Goal: Task Accomplishment & Management: Complete application form

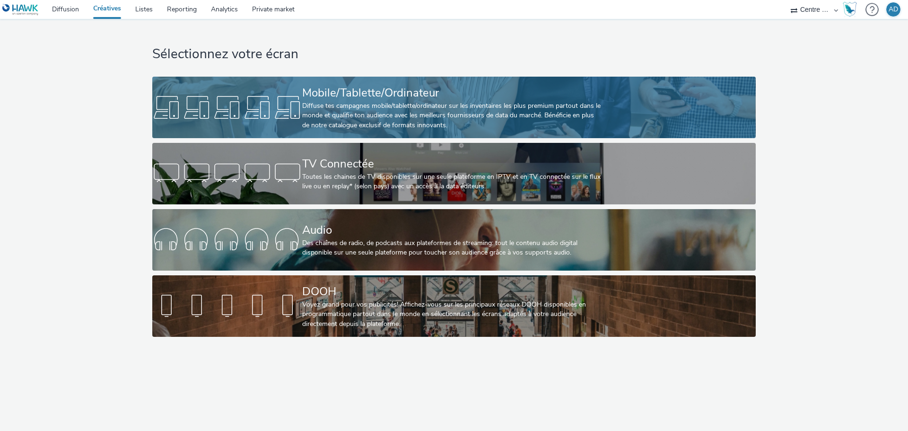
click at [418, 96] on div "Mobile/Tablette/Ordinateur" at bounding box center [452, 93] width 300 height 17
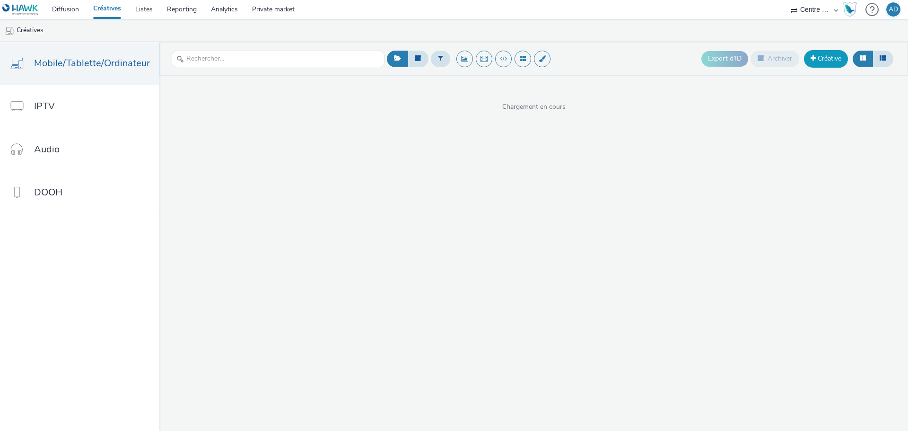
click at [828, 56] on link "Créative" at bounding box center [826, 58] width 44 height 17
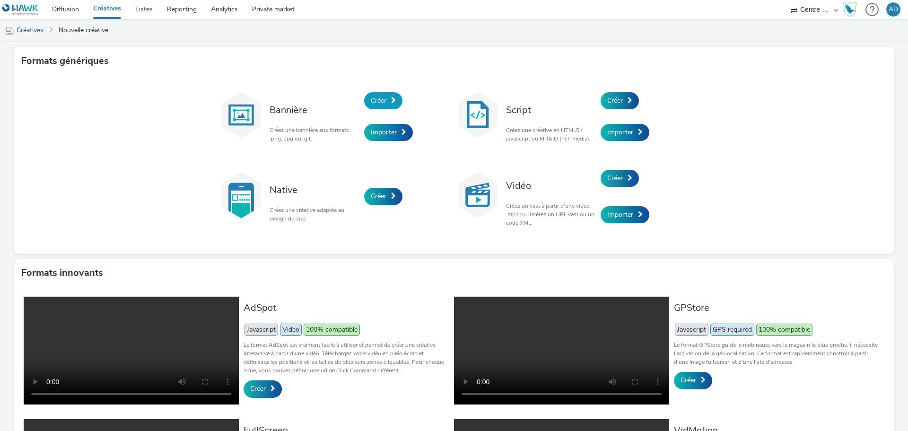
click at [377, 96] on span "Créer" at bounding box center [379, 100] width 16 height 9
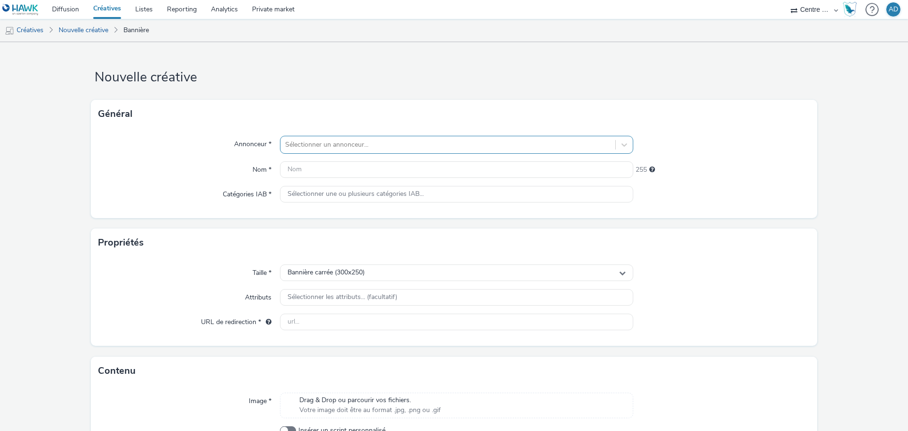
click at [327, 145] on div at bounding box center [447, 144] width 325 height 11
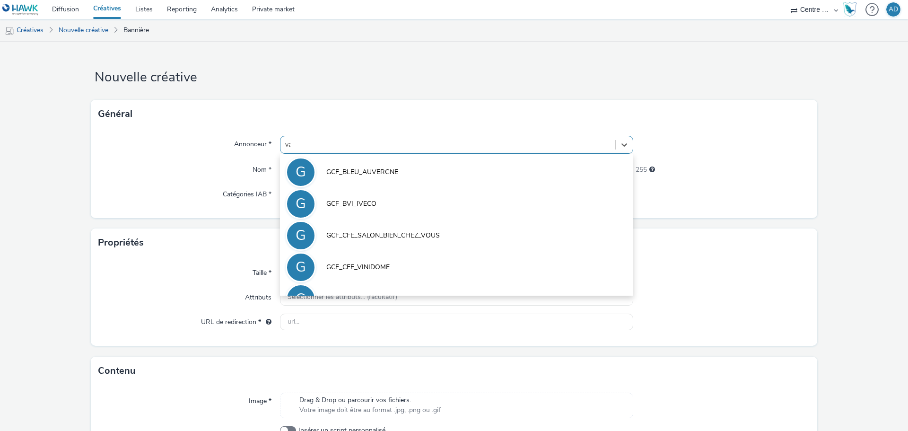
type input "vall"
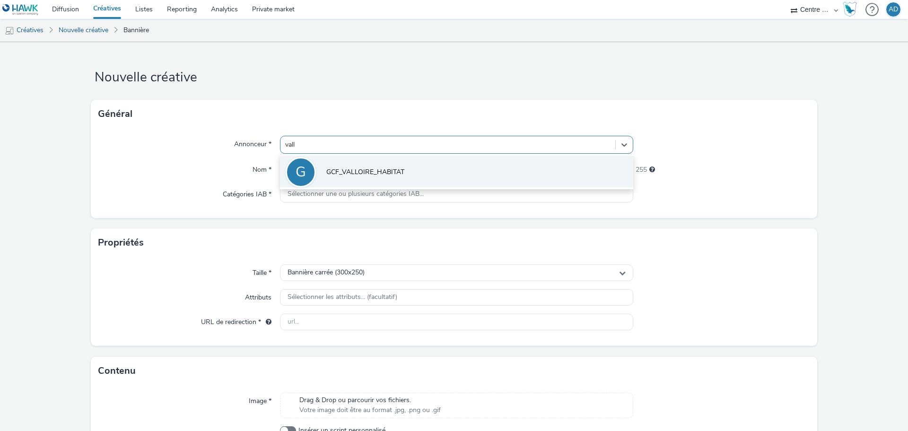
click at [338, 164] on li "G GCF_VALLOIRE_HABITAT" at bounding box center [456, 172] width 353 height 32
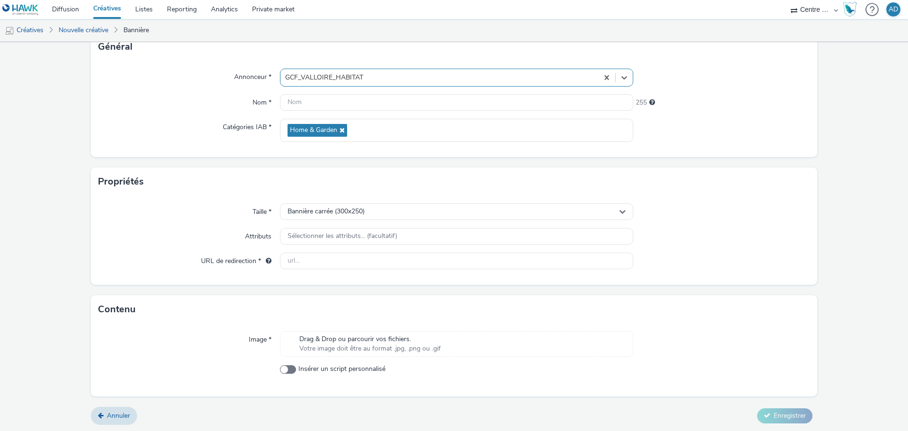
scroll to position [68, 0]
click at [390, 335] on span "Drag & Drop ou parcourir vos fichiers." at bounding box center [369, 337] width 141 height 9
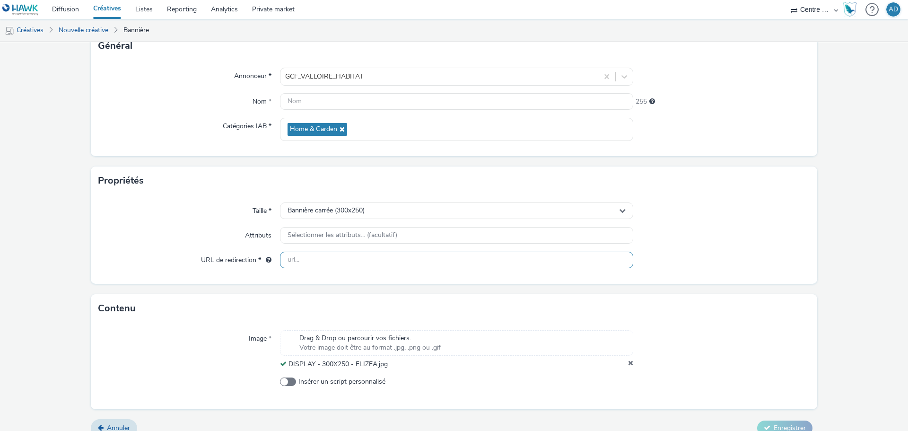
click at [339, 259] on input "text" at bounding box center [456, 260] width 353 height 17
paste input "[URL][DOMAIN_NAME]"
type input "[URL][DOMAIN_NAME]"
drag, startPoint x: 356, startPoint y: 361, endPoint x: 288, endPoint y: 362, distance: 68.1
click at [288, 362] on div "Drag & Drop ou parcourir vos fichiers. Votre image doit être au format .jpg, .p…" at bounding box center [456, 349] width 353 height 39
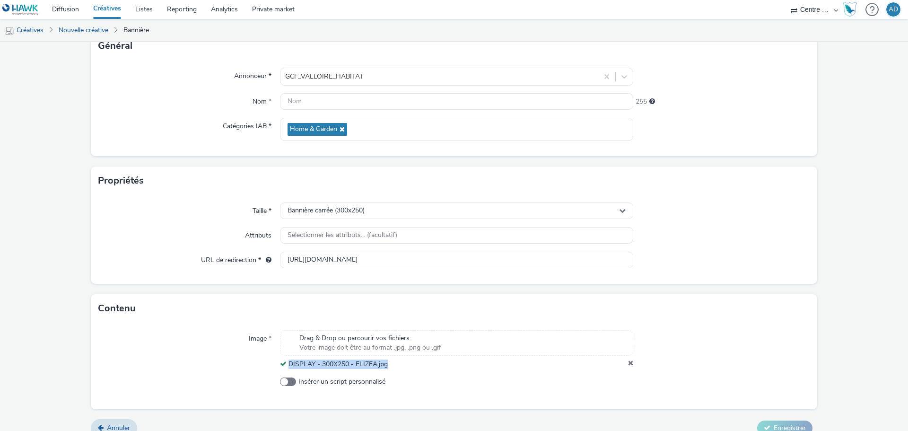
copy span "DISPLAY - 300X250 - ELIZEA.jpg"
click at [357, 104] on input "text" at bounding box center [456, 101] width 353 height 17
paste input "DISPLAY - 300X250 - ELIZEA.jpg"
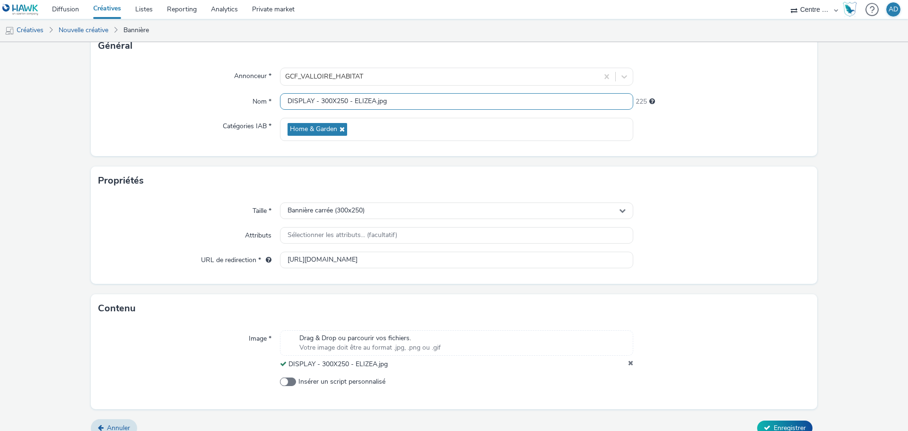
type input "DISPLAY - 300X250 - ELIZEA.jpg"
click at [670, 224] on div "Taille * Bannière carrée (300x250) Attributs Sélectionner les attributs... (fac…" at bounding box center [454, 239] width 726 height 89
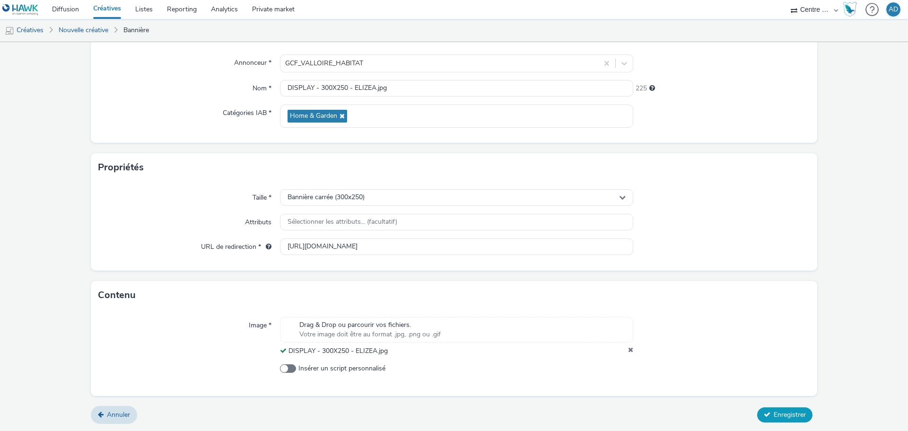
click at [784, 419] on button "Enregistrer" at bounding box center [784, 414] width 55 height 15
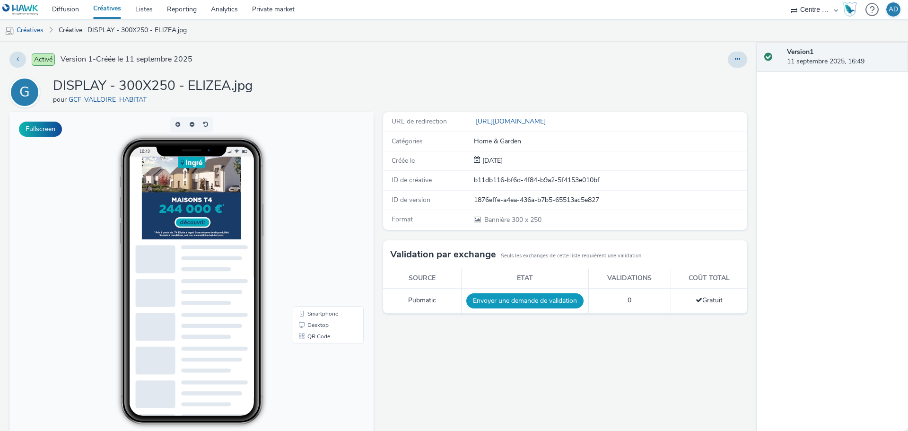
click at [521, 301] on button "Envoyer une demande de validation" at bounding box center [524, 300] width 117 height 15
click at [536, 315] on div "URL de redirection [URL][DOMAIN_NAME] Catégories Home & Garden Créée le [DATE] …" at bounding box center [562, 311] width 369 height 398
click at [23, 32] on link "Créatives" at bounding box center [24, 30] width 48 height 23
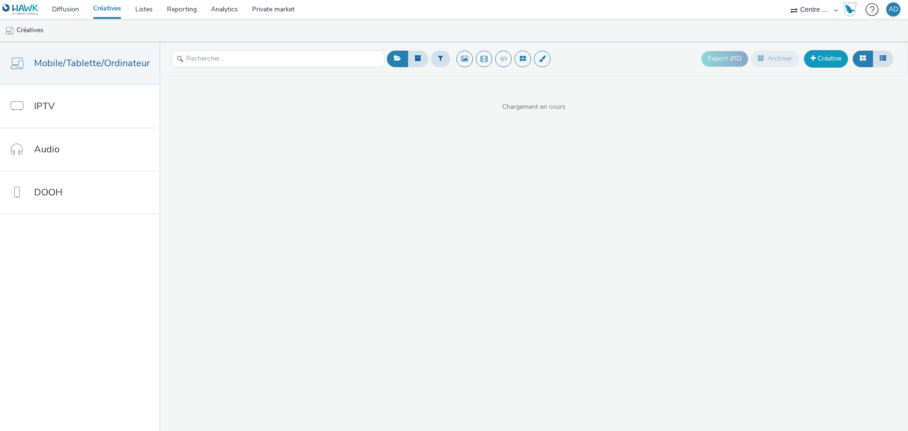
click at [834, 64] on link "Créative" at bounding box center [826, 58] width 44 height 17
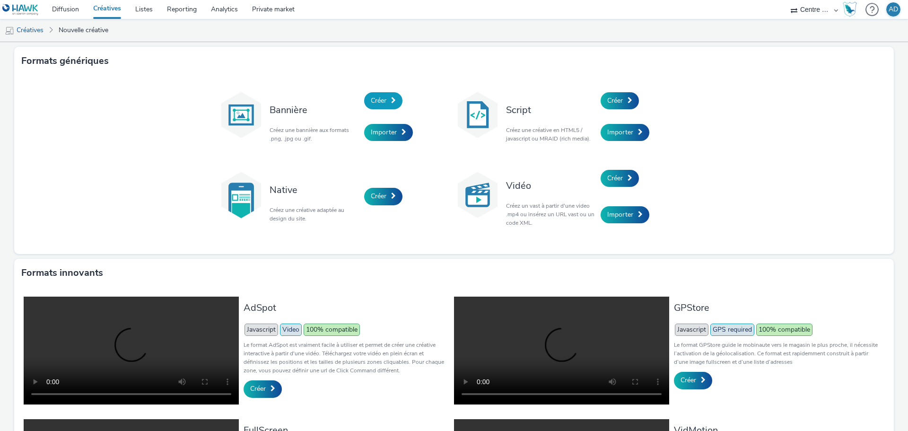
click at [376, 103] on span "Créer" at bounding box center [379, 100] width 16 height 9
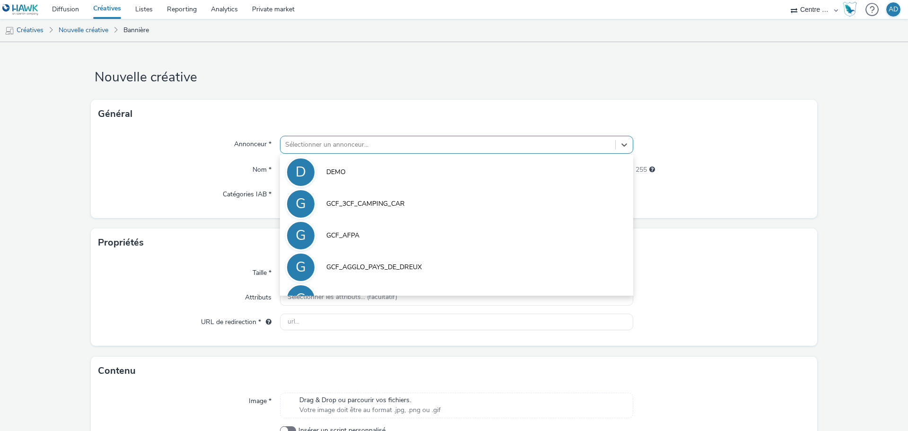
click at [329, 150] on div at bounding box center [447, 144] width 325 height 11
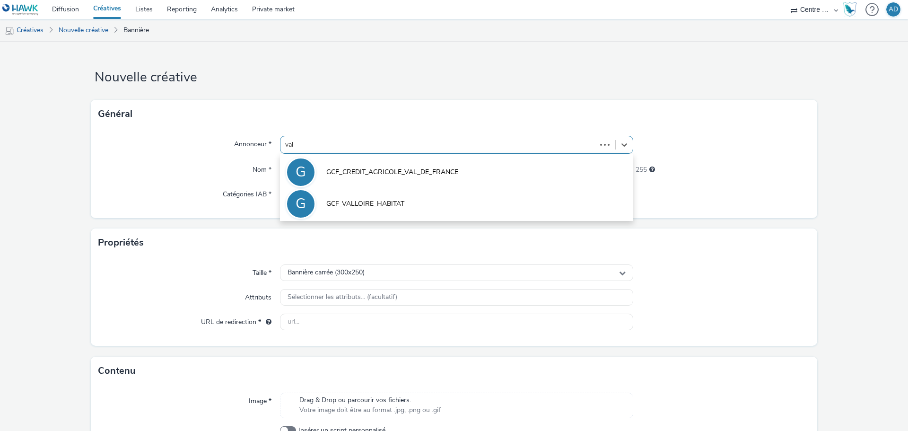
type input "vall"
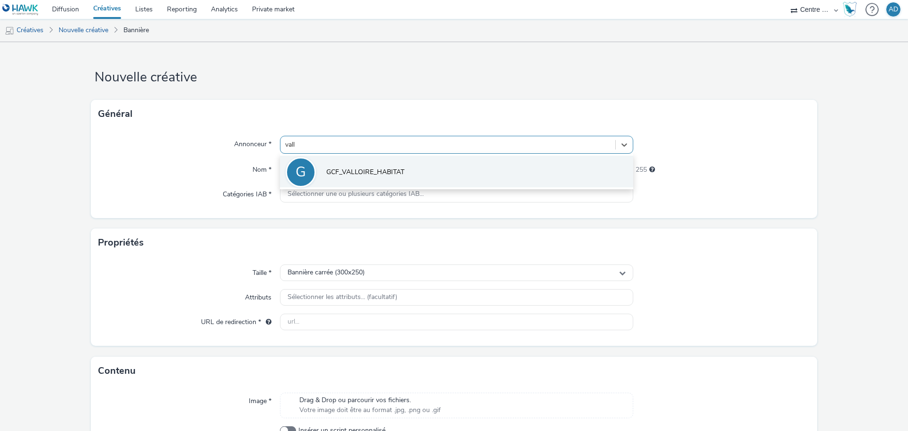
click at [346, 165] on li "G GCF_VALLOIRE_HABITAT" at bounding box center [456, 172] width 353 height 32
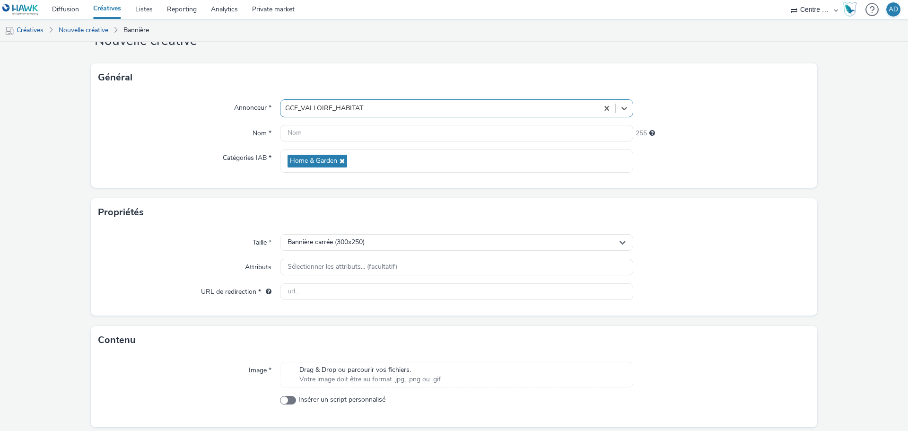
scroll to position [68, 0]
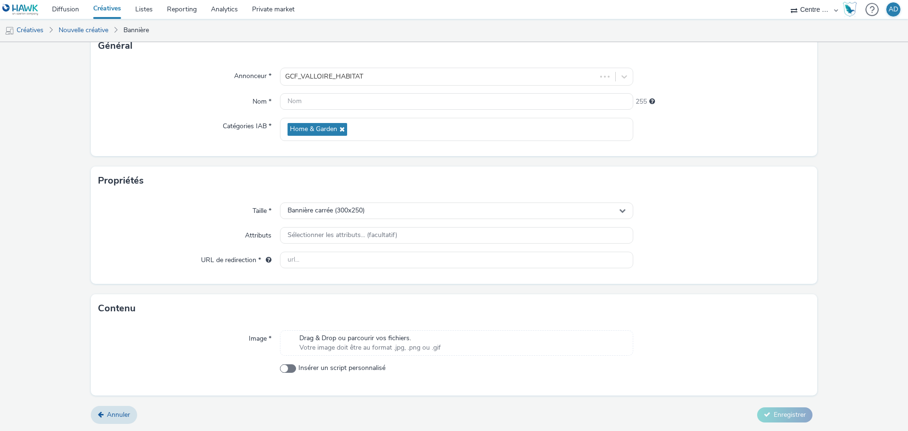
click at [354, 343] on span "Votre image doit être au format .jpg, .png ou .gif" at bounding box center [369, 347] width 141 height 9
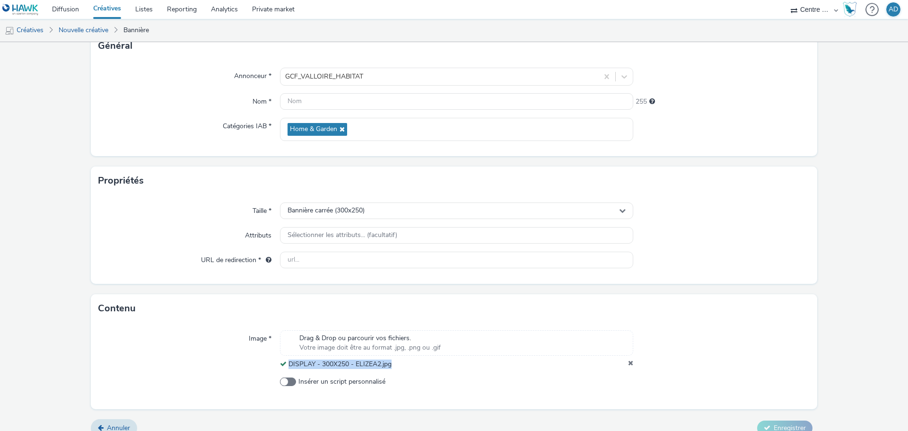
drag, startPoint x: 401, startPoint y: 365, endPoint x: 288, endPoint y: 361, distance: 112.6
click at [288, 361] on div "DISPLAY - 300X250 - ELIZEA2.jpg" at bounding box center [456, 363] width 353 height 9
copy span "DISPLAY - 300X250 - ELIZEA2.jpg"
click at [362, 98] on input "text" at bounding box center [456, 101] width 353 height 17
paste input "DISPLAY - 300X250 - ELIZEA2.jpg"
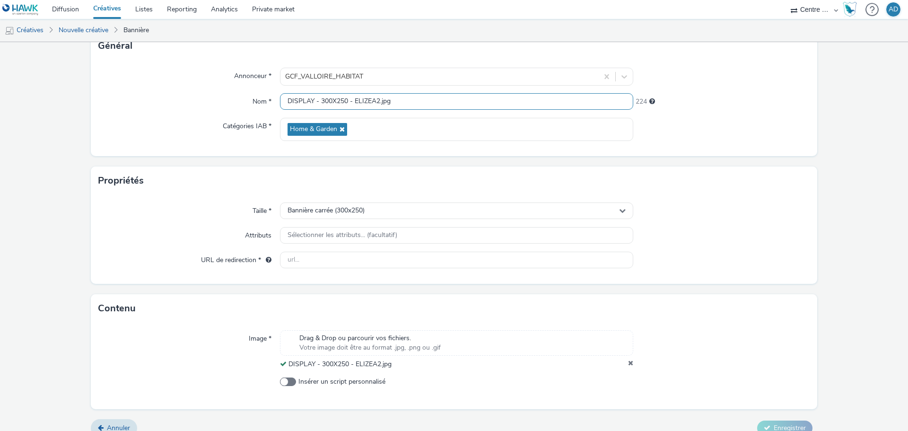
type input "DISPLAY - 300X250 - ELIZEA2.jpg"
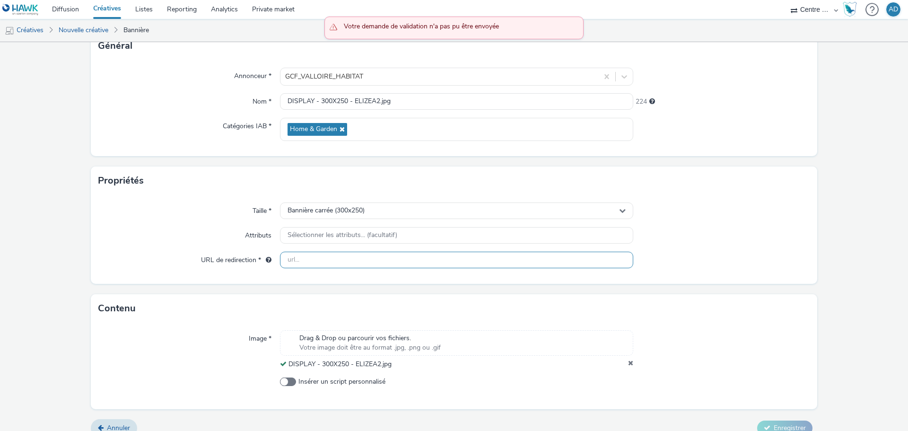
drag, startPoint x: 349, startPoint y: 253, endPoint x: 389, endPoint y: 253, distance: 40.7
click at [349, 253] on input "text" at bounding box center [456, 260] width 353 height 17
paste input "[URL][DOMAIN_NAME]"
type input "[URL][DOMAIN_NAME]"
click at [683, 241] on div at bounding box center [721, 235] width 177 height 17
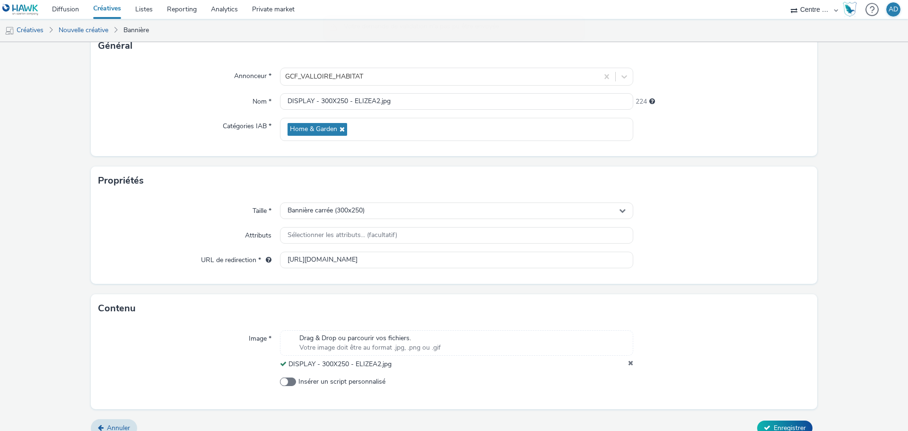
scroll to position [81, 0]
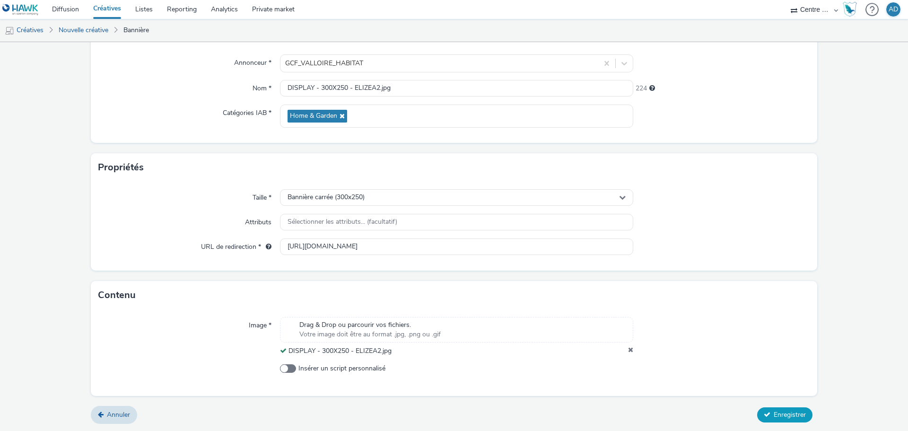
click at [783, 411] on span "Enregistrer" at bounding box center [790, 414] width 32 height 9
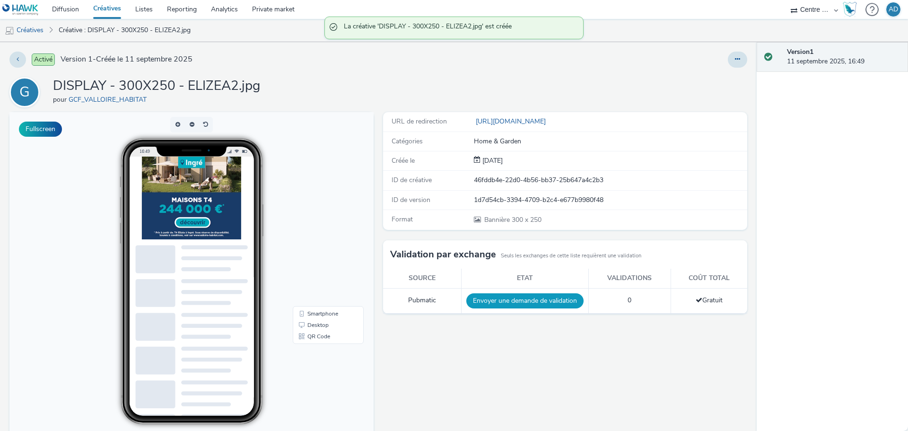
click at [548, 299] on button "Envoyer une demande de validation" at bounding box center [524, 300] width 117 height 15
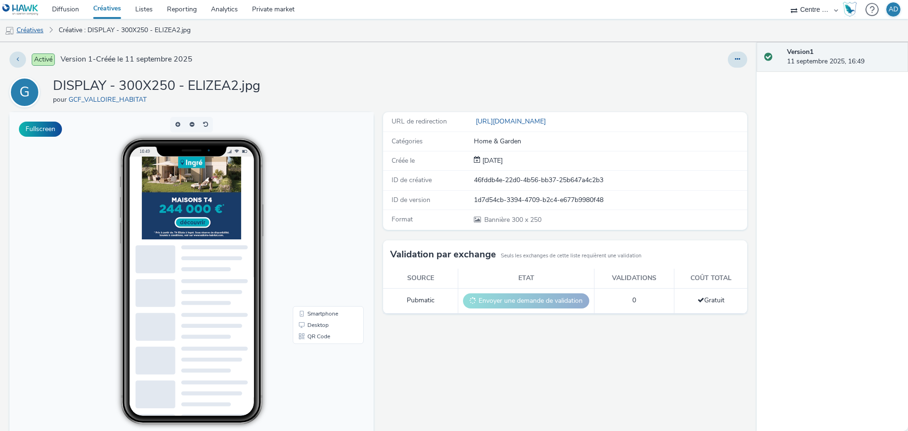
click at [33, 31] on link "Créatives" at bounding box center [24, 30] width 48 height 23
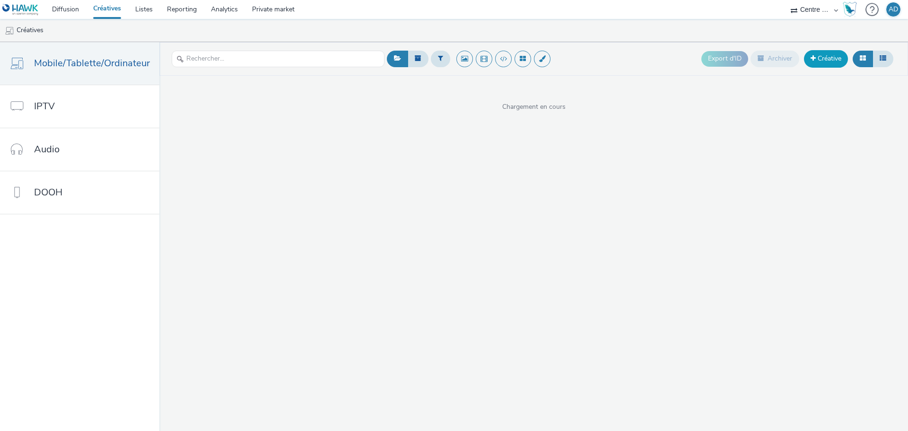
click at [815, 57] on link "Créative" at bounding box center [826, 58] width 44 height 17
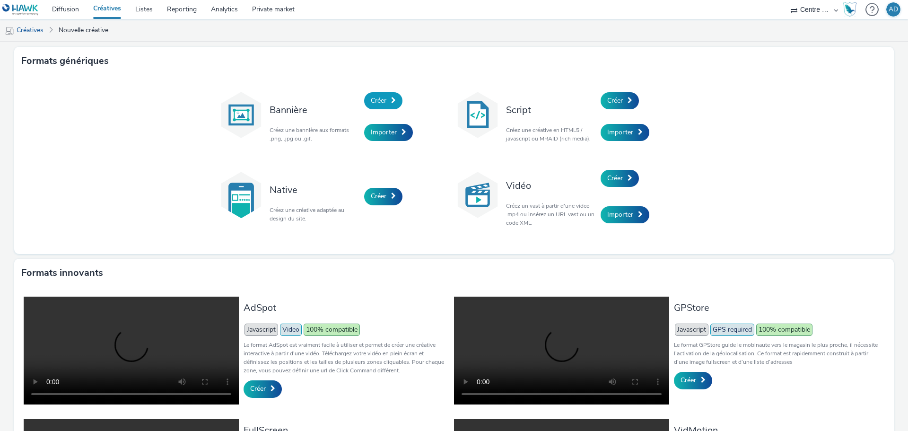
click at [381, 97] on span "Créer" at bounding box center [379, 100] width 16 height 9
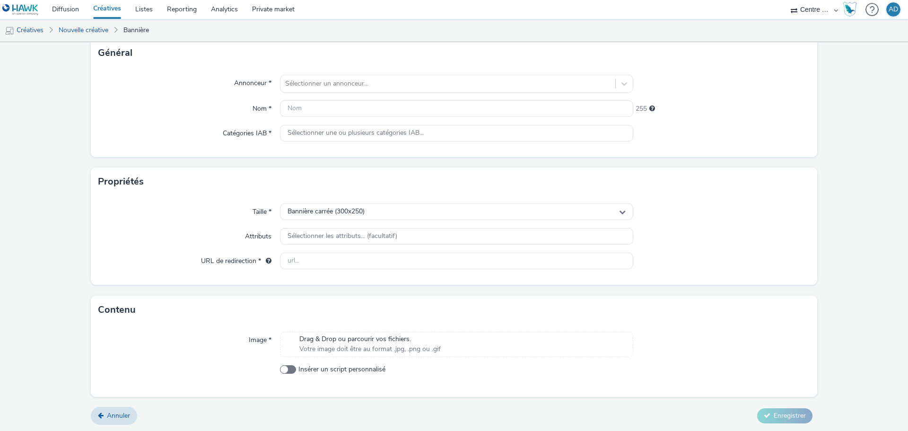
scroll to position [62, 0]
click at [364, 335] on span "Drag & Drop ou parcourir vos fichiers." at bounding box center [369, 337] width 141 height 9
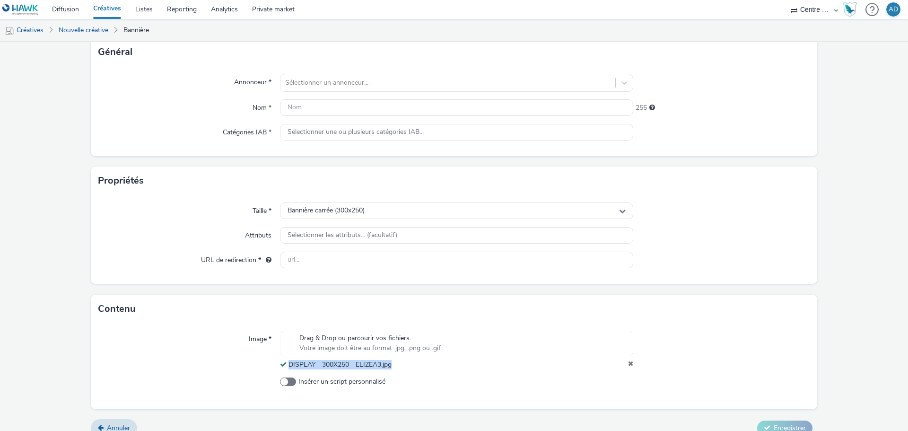
drag, startPoint x: 395, startPoint y: 366, endPoint x: 288, endPoint y: 366, distance: 106.9
click at [288, 366] on div "DISPLAY - 300X250 - ELIZEA3.jpg" at bounding box center [456, 364] width 353 height 9
copy span "DISPLAY - 300X250 - ELIZEA3.jpg"
click at [331, 111] on input "text" at bounding box center [456, 107] width 353 height 17
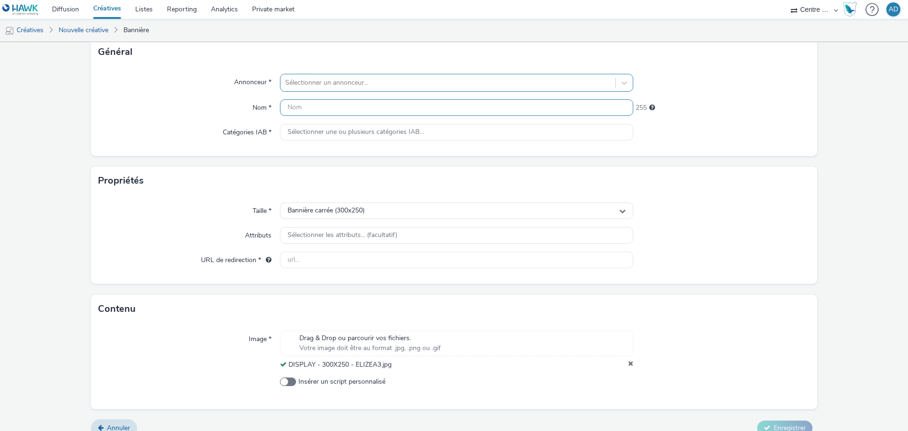
paste input "DISPLAY - 300X250 - ELIZEA3.jpg"
type input "DISPLAY - 300X250 - ELIZEA3.jpg"
click at [347, 83] on div at bounding box center [447, 82] width 325 height 11
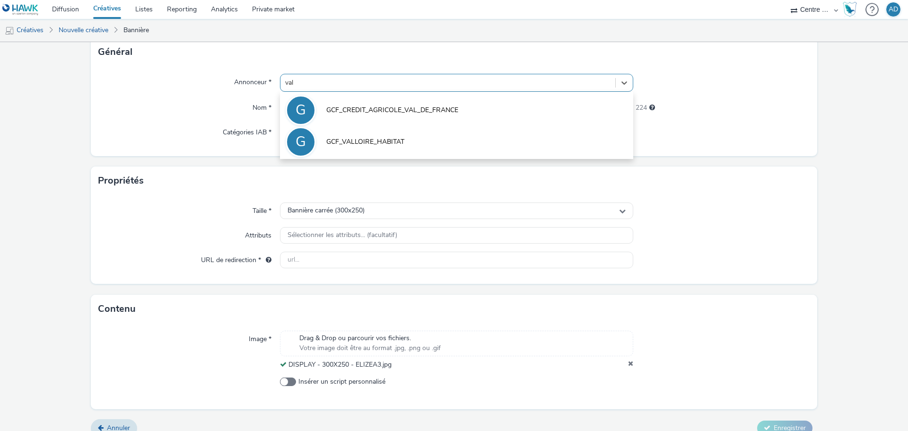
type input "vall"
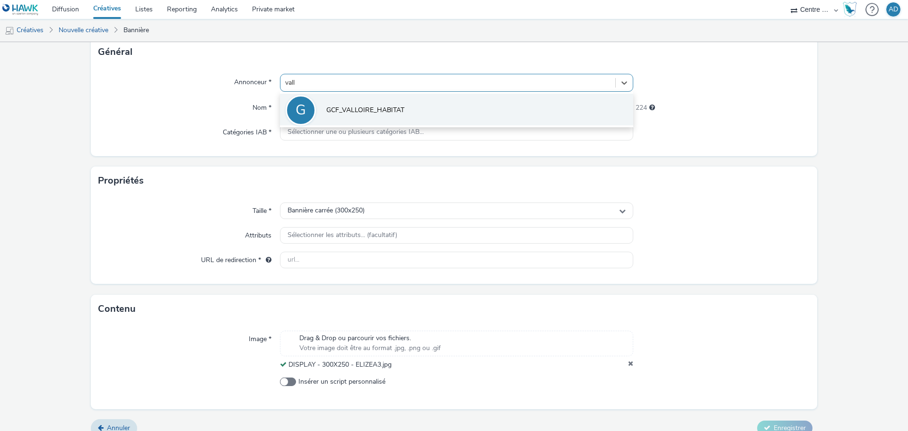
click at [395, 101] on li "G GCF_VALLOIRE_HABITAT" at bounding box center [456, 110] width 353 height 32
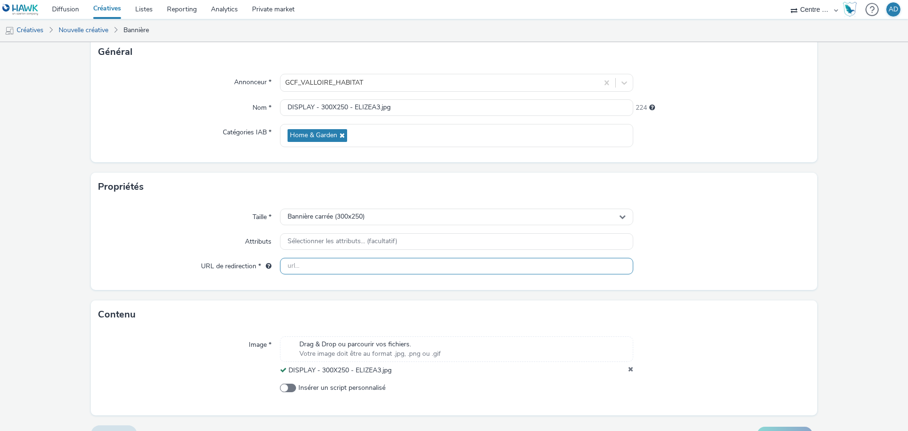
drag, startPoint x: 306, startPoint y: 266, endPoint x: 452, endPoint y: 254, distance: 146.1
click at [306, 266] on input "text" at bounding box center [456, 266] width 353 height 17
paste input "[URL][DOMAIN_NAME]"
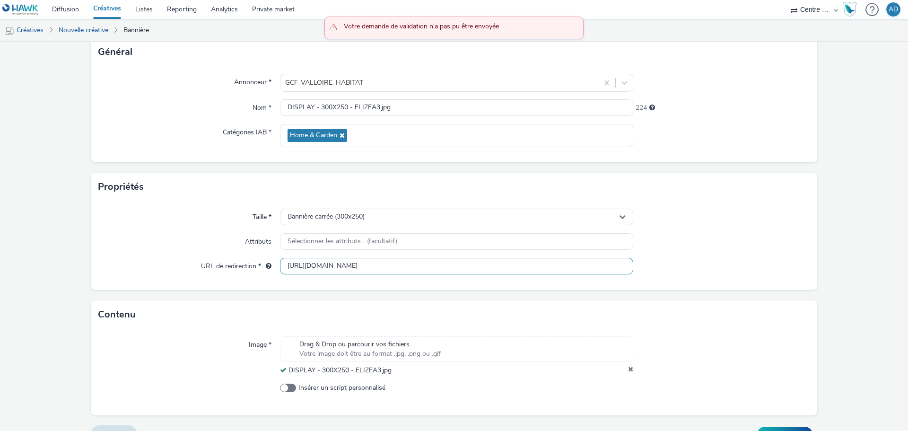
type input "[URL][DOMAIN_NAME]"
click at [706, 219] on div at bounding box center [721, 217] width 177 height 17
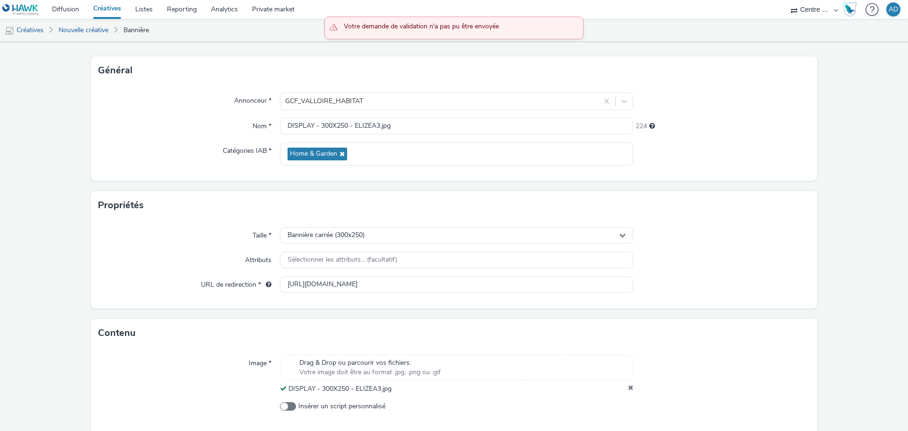
scroll to position [81, 0]
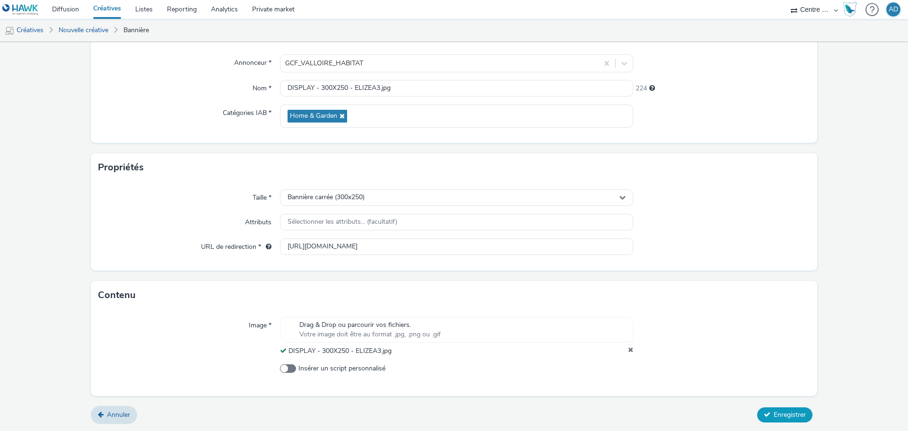
click at [765, 410] on button "Enregistrer" at bounding box center [784, 414] width 55 height 15
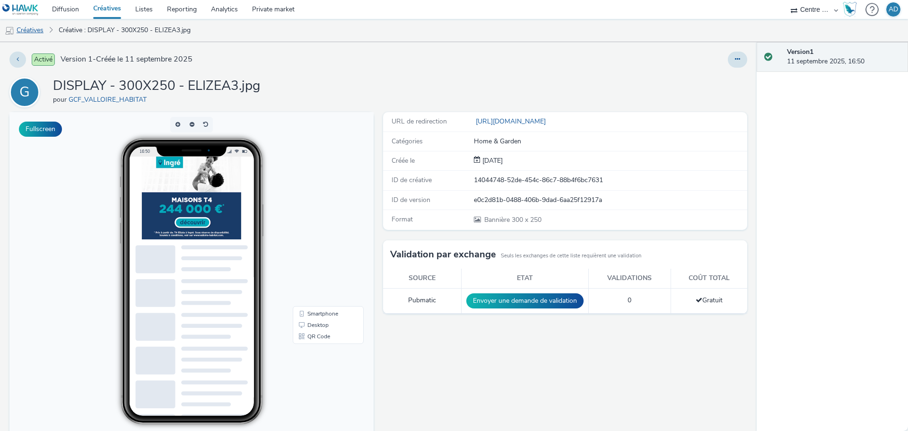
click at [35, 30] on link "Créatives" at bounding box center [24, 30] width 48 height 23
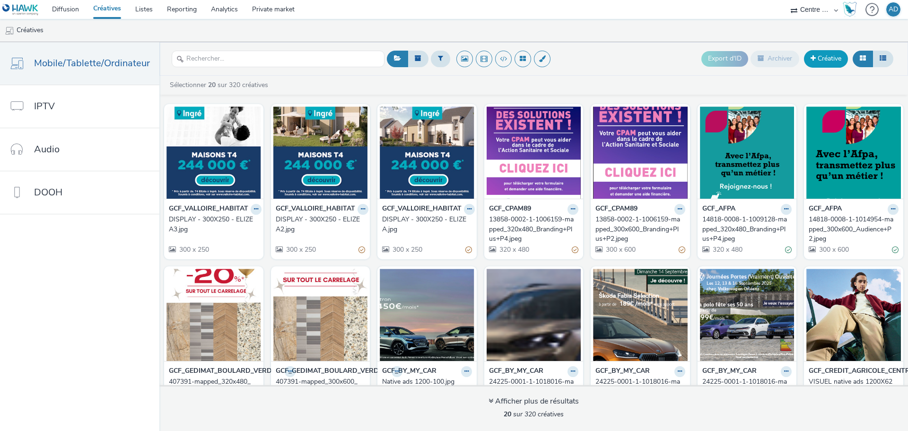
click at [831, 59] on link "Créative" at bounding box center [826, 58] width 44 height 17
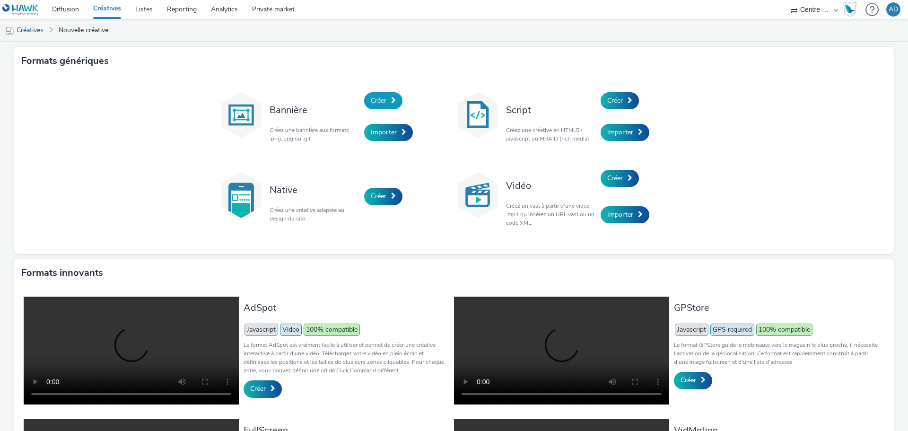
click at [383, 101] on span "Créer" at bounding box center [379, 100] width 16 height 9
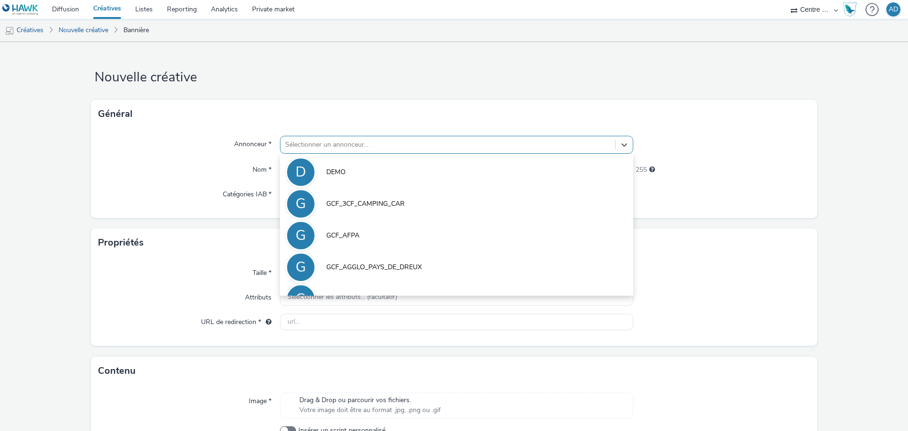
click at [351, 152] on div "Sélectionner un annonceur..." at bounding box center [447, 144] width 335 height 15
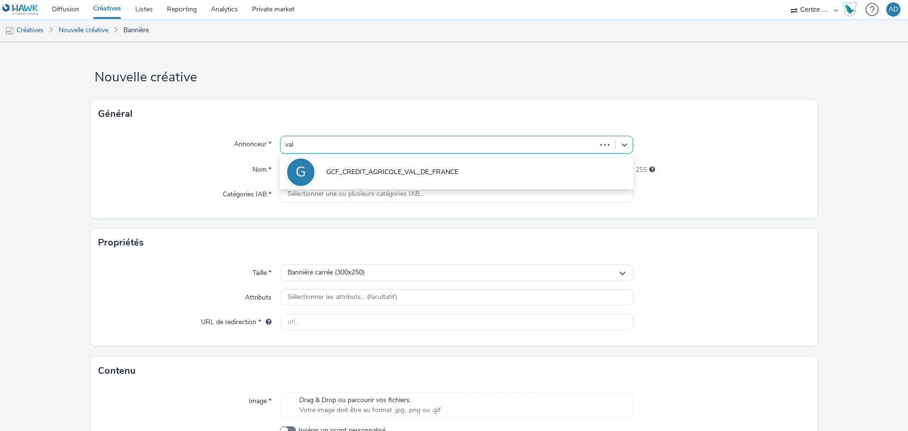
type input "vall"
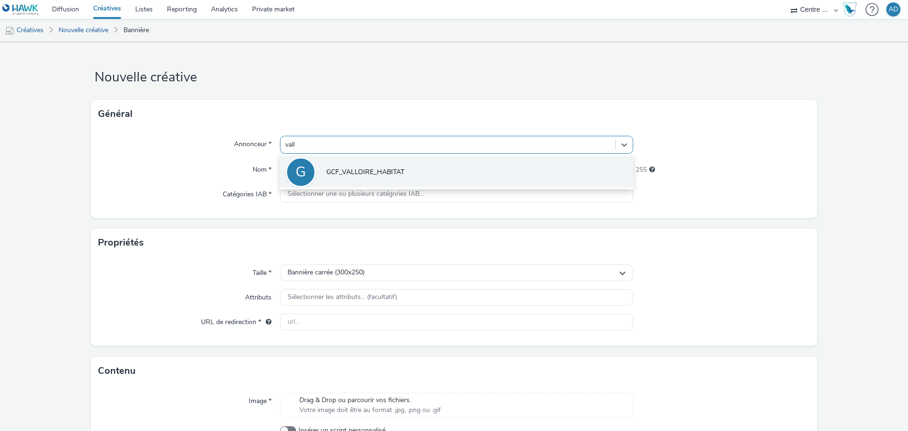
click at [358, 169] on span "GCF_VALLOIRE_HABITAT" at bounding box center [365, 171] width 78 height 9
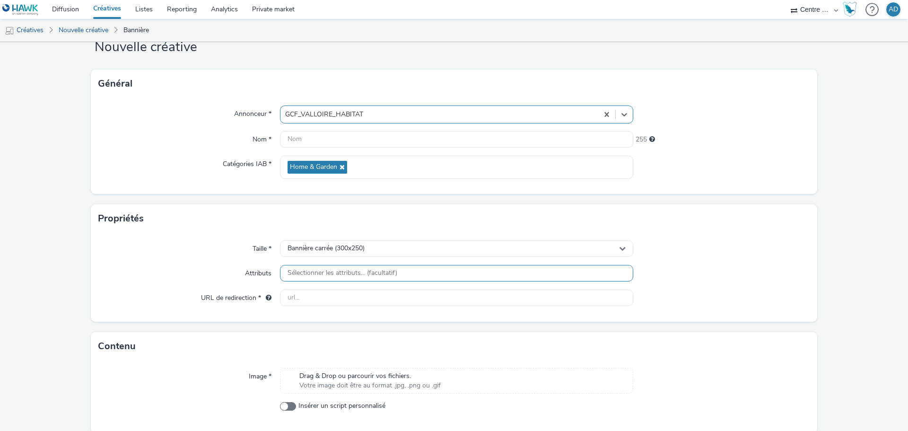
scroll to position [47, 0]
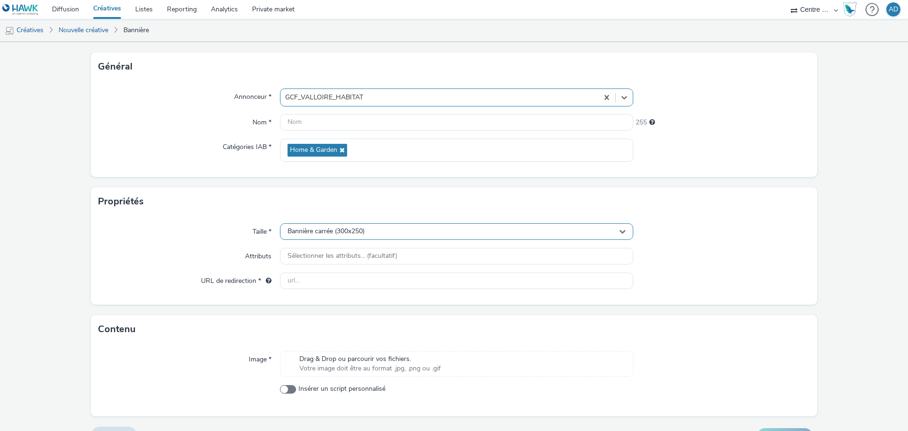
click at [351, 236] on div "Bannière carrée (300x250)" at bounding box center [456, 231] width 353 height 17
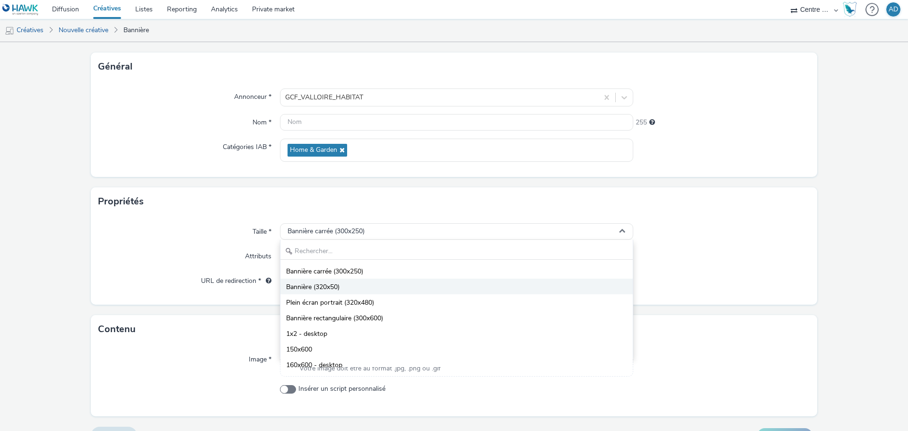
click at [338, 285] on span "Bannière (320x50)" at bounding box center [312, 286] width 53 height 9
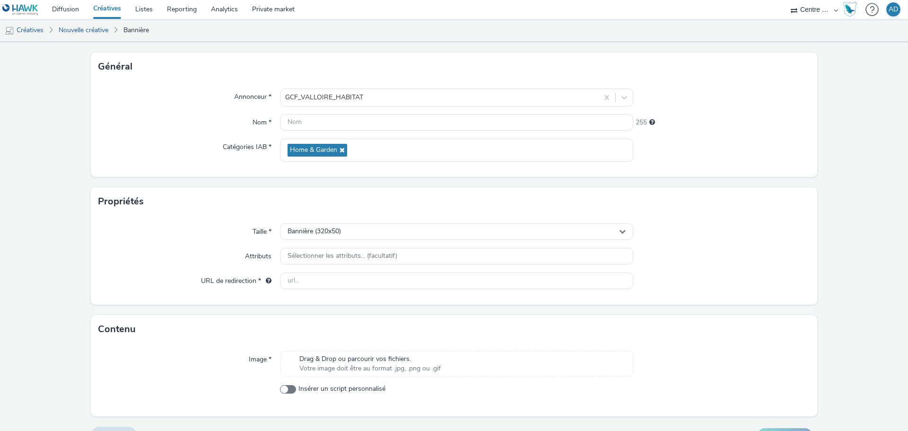
click at [344, 355] on span "Drag & Drop ou parcourir vos fichiers." at bounding box center [369, 358] width 141 height 9
drag, startPoint x: 297, startPoint y: 277, endPoint x: 329, endPoint y: 287, distance: 33.2
click at [297, 277] on input "text" at bounding box center [456, 280] width 353 height 17
paste input "[URL][DOMAIN_NAME]"
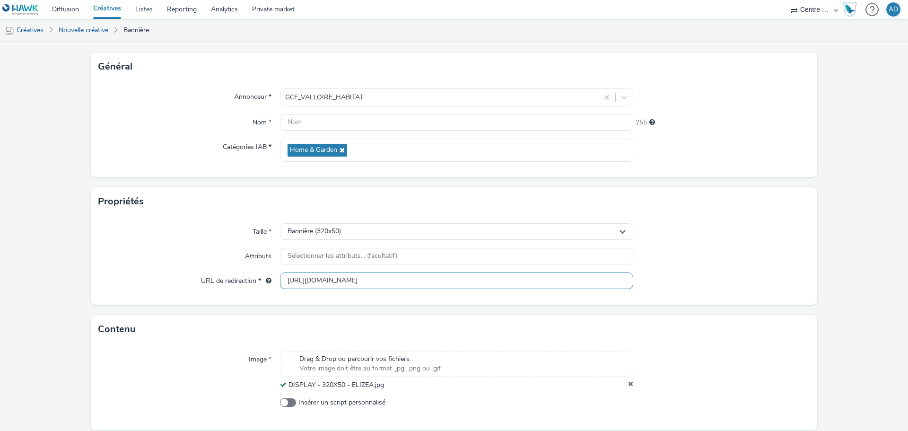
type input "[URL][DOMAIN_NAME]"
drag, startPoint x: 395, startPoint y: 387, endPoint x: 287, endPoint y: 380, distance: 108.0
click at [287, 380] on div "DISPLAY - 320X50 - ELIZEA.jpg" at bounding box center [456, 384] width 353 height 9
copy span "DISPLAY - 320X50 - ELIZEA.jpg"
click at [335, 119] on input "text" at bounding box center [456, 122] width 353 height 17
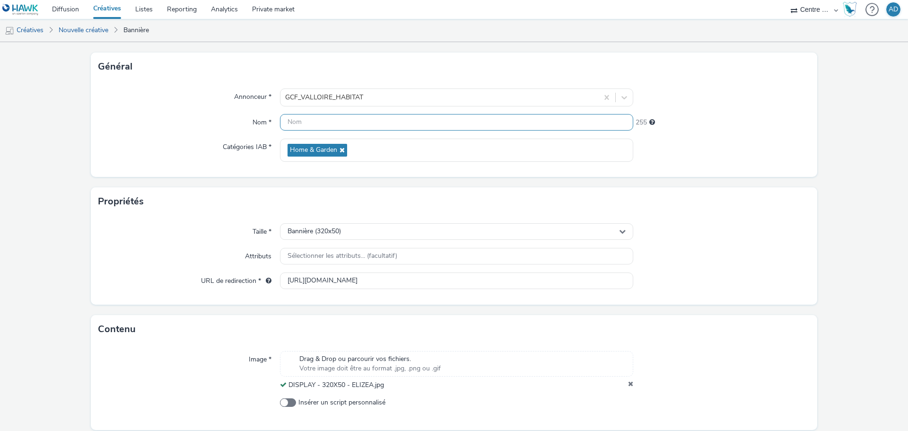
paste input "DISPLAY - 320X50 - ELIZEA.jpg"
type input "DISPLAY - 320X50 - ELIZEA.jpg"
click at [759, 221] on div "Taille * Bannière (320x50) Attributs Sélectionner les attributs... (facultatif)…" at bounding box center [454, 260] width 726 height 89
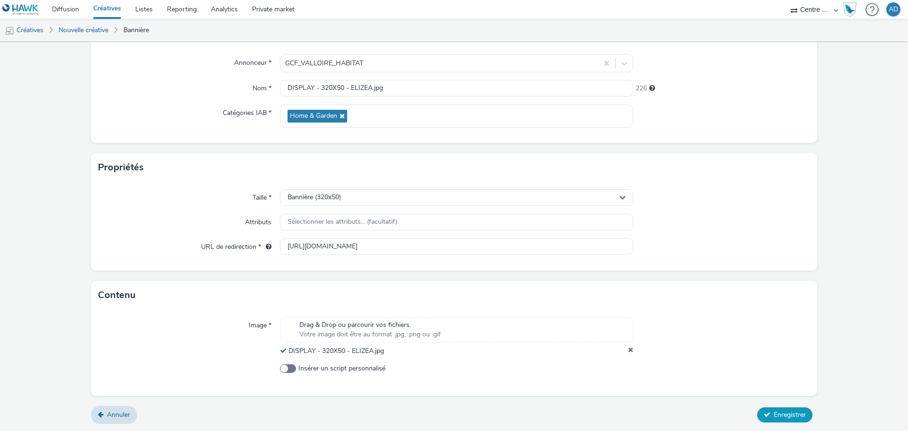
click at [775, 413] on span "Enregistrer" at bounding box center [790, 414] width 32 height 9
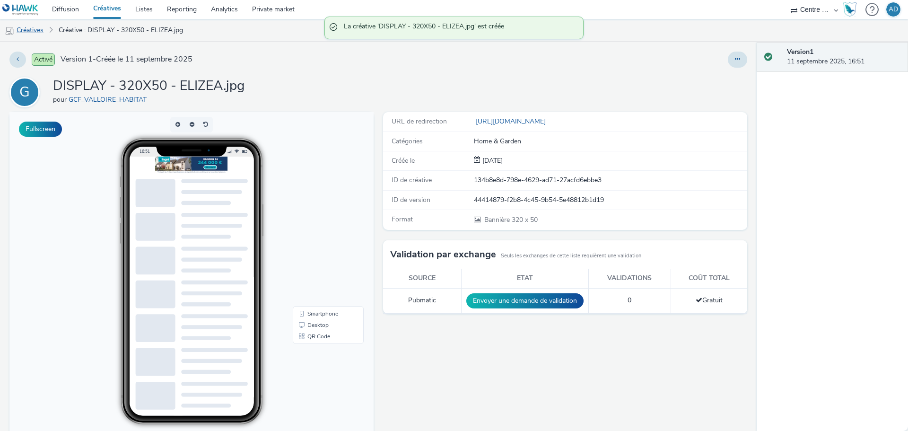
click at [16, 40] on link "Créatives" at bounding box center [24, 30] width 48 height 23
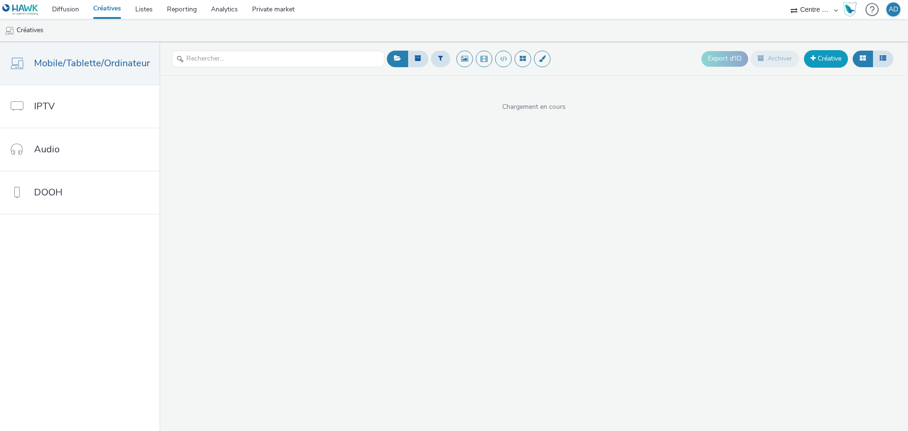
click at [823, 61] on link "Créative" at bounding box center [826, 58] width 44 height 17
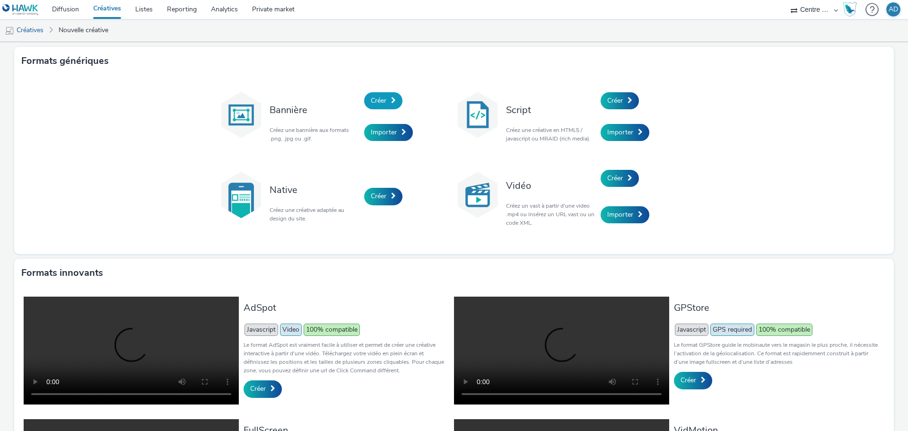
click at [371, 102] on span "Créer" at bounding box center [379, 100] width 16 height 9
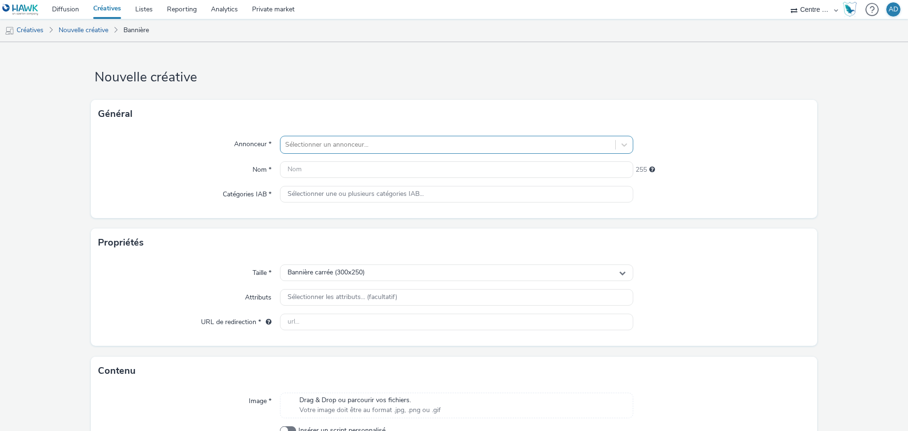
click at [314, 145] on div at bounding box center [447, 144] width 325 height 11
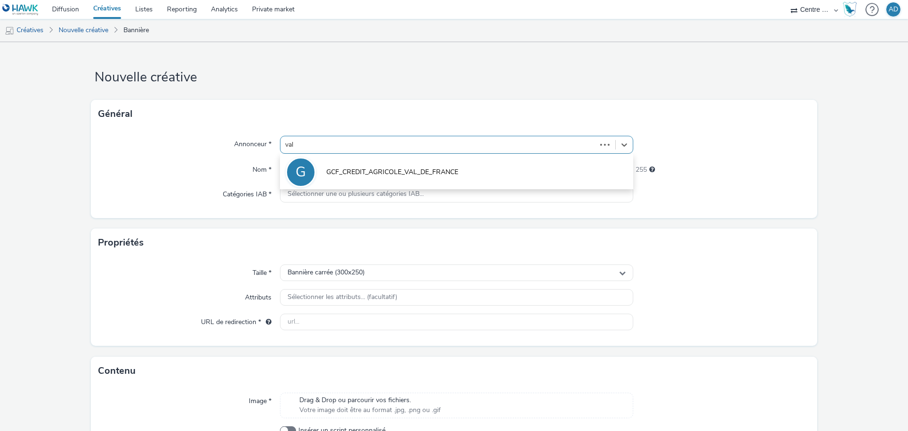
type input "vall"
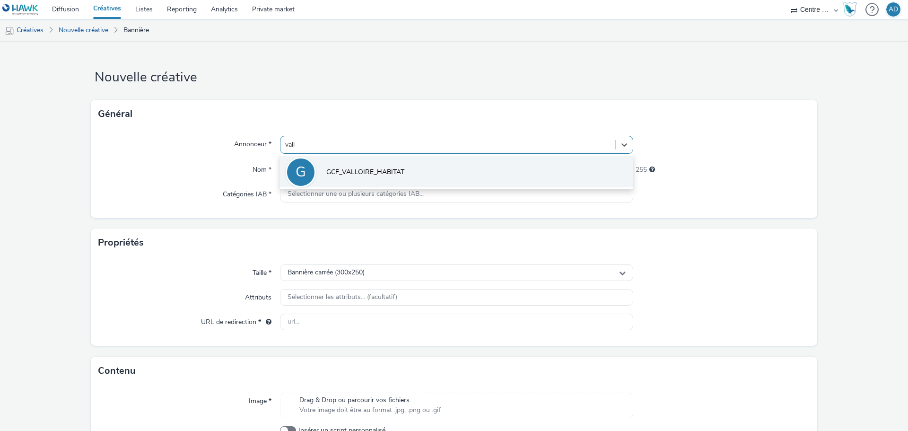
click at [341, 173] on span "GCF_VALLOIRE_HABITAT" at bounding box center [365, 171] width 78 height 9
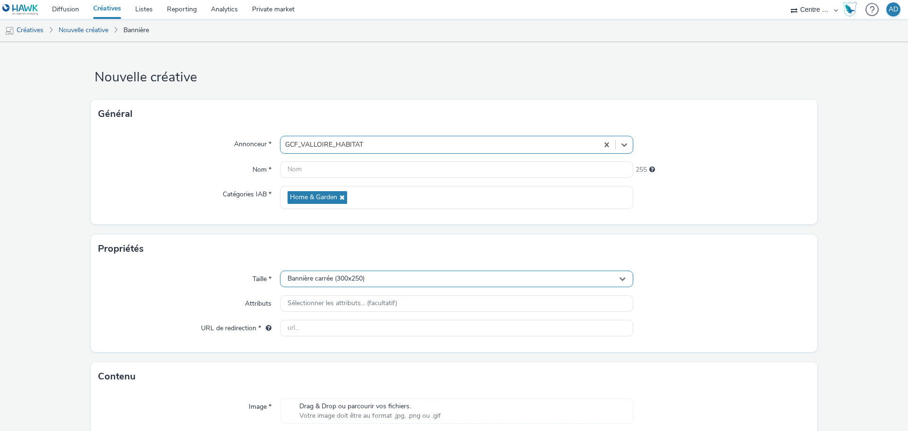
click at [378, 276] on div "Bannière carrée (300x250)" at bounding box center [456, 278] width 353 height 17
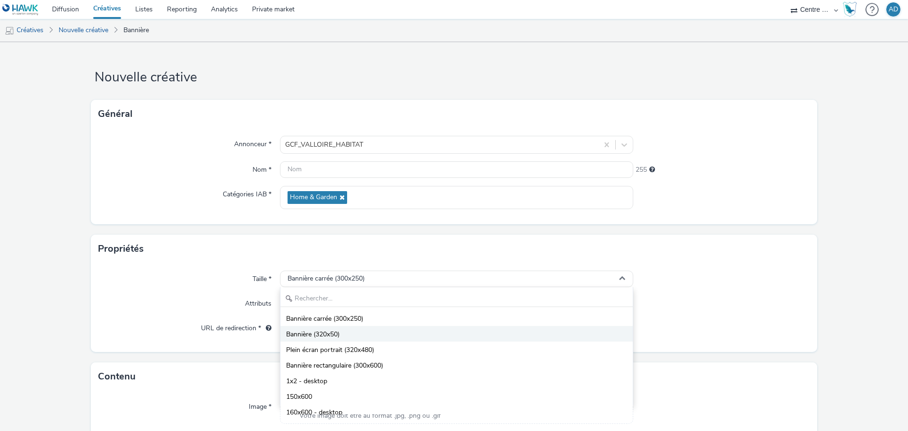
click at [331, 337] on span "Bannière (320x50)" at bounding box center [312, 334] width 53 height 9
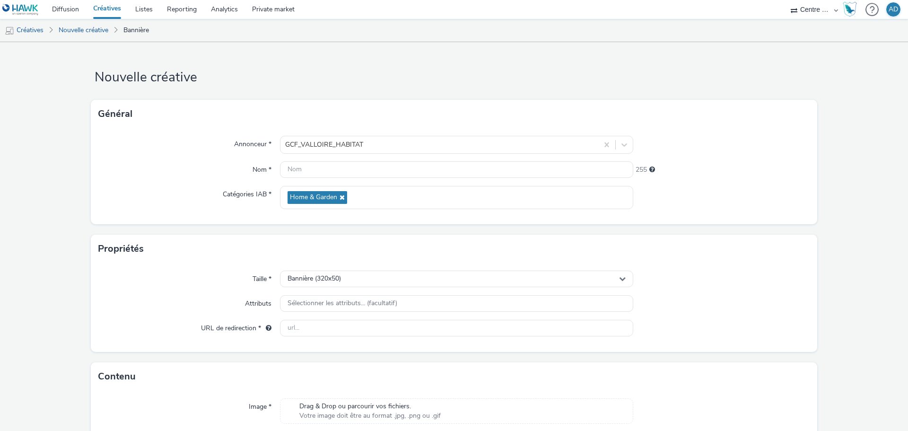
click at [174, 287] on div "Taille *" at bounding box center [189, 278] width 182 height 17
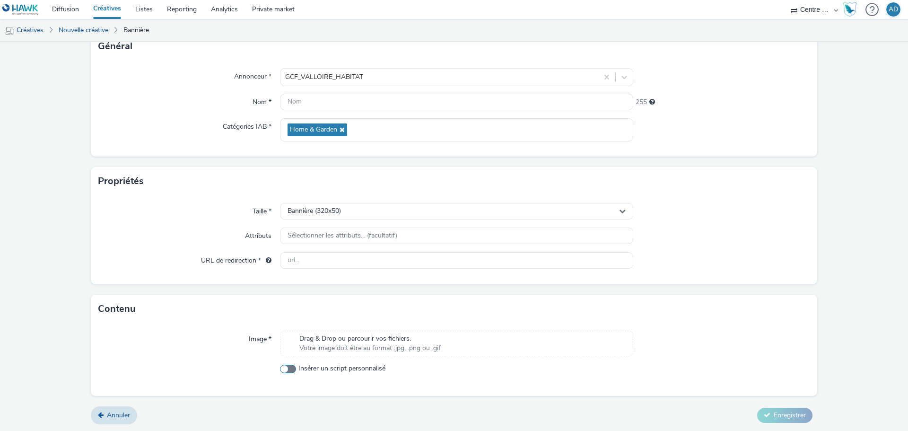
scroll to position [68, 0]
click at [391, 370] on label "Insérer un script personnalisé" at bounding box center [456, 367] width 353 height 9
click at [286, 370] on input "Insérer un script personnalisé" at bounding box center [283, 368] width 6 height 6
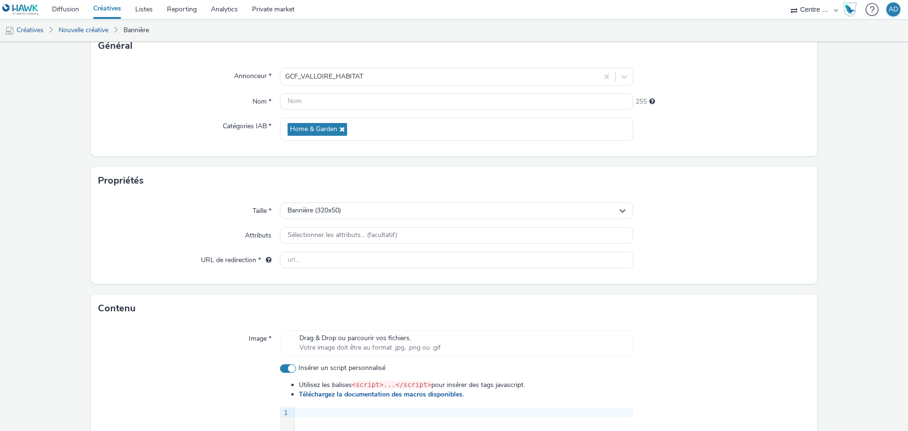
click at [391, 370] on label "Insérer un script personnalisé" at bounding box center [456, 367] width 353 height 9
click at [286, 370] on input "Insérer un script personnalisé" at bounding box center [283, 368] width 6 height 6
checkbox input "false"
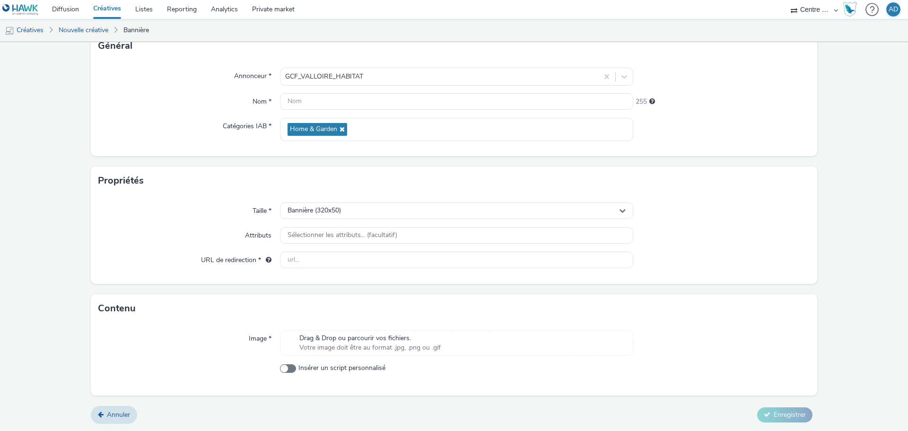
click at [406, 344] on span "Votre image doit être au format .jpg, .png ou .gif" at bounding box center [369, 347] width 141 height 9
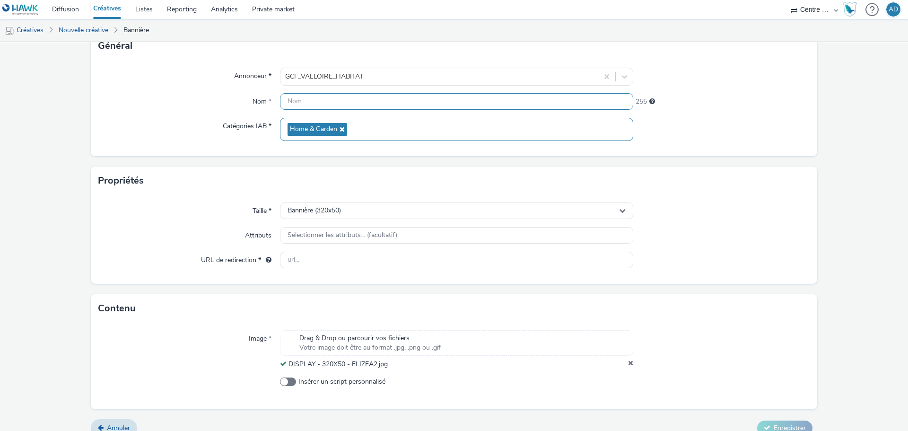
drag, startPoint x: 321, startPoint y: 103, endPoint x: 459, endPoint y: 117, distance: 138.9
click at [321, 103] on input "text" at bounding box center [456, 101] width 353 height 17
paste input "[URL][DOMAIN_NAME]"
type input "[URL][DOMAIN_NAME]"
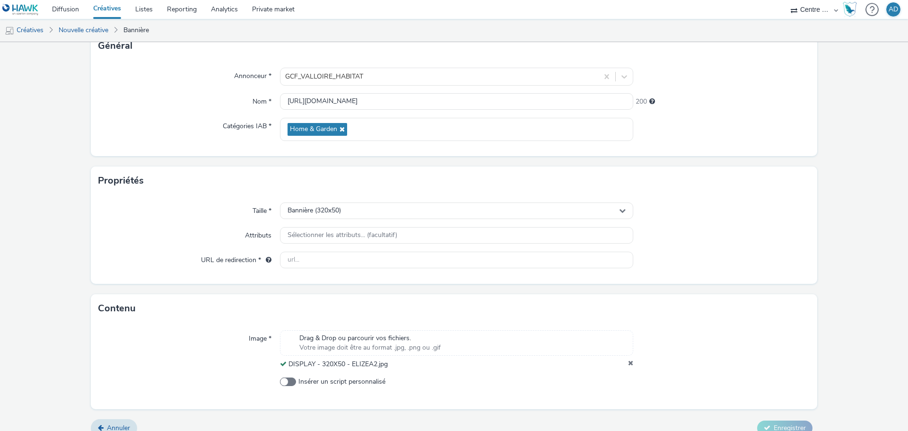
click at [685, 182] on div "Propriétés" at bounding box center [454, 180] width 726 height 28
click at [369, 262] on input "text" at bounding box center [456, 260] width 353 height 17
paste input "[URL][DOMAIN_NAME]"
type input "[URL][DOMAIN_NAME]"
drag, startPoint x: 348, startPoint y: 363, endPoint x: 287, endPoint y: 368, distance: 61.2
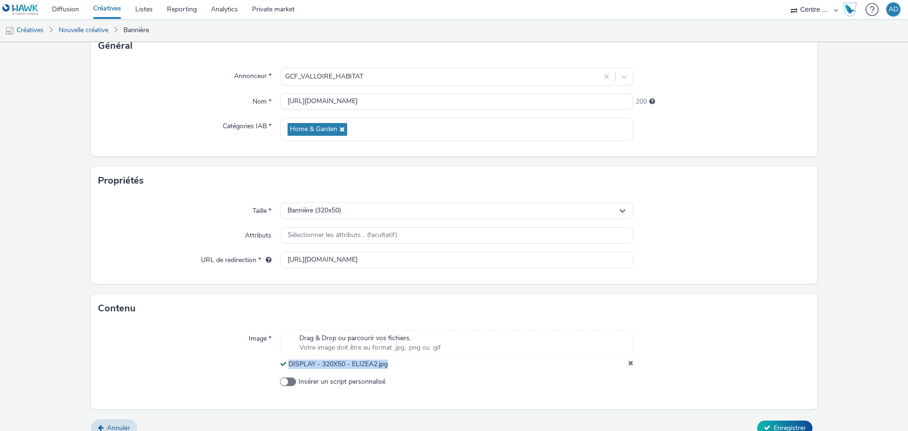
click at [287, 368] on div "DISPLAY - 320X50 - ELIZEA2.jpg" at bounding box center [456, 363] width 353 height 9
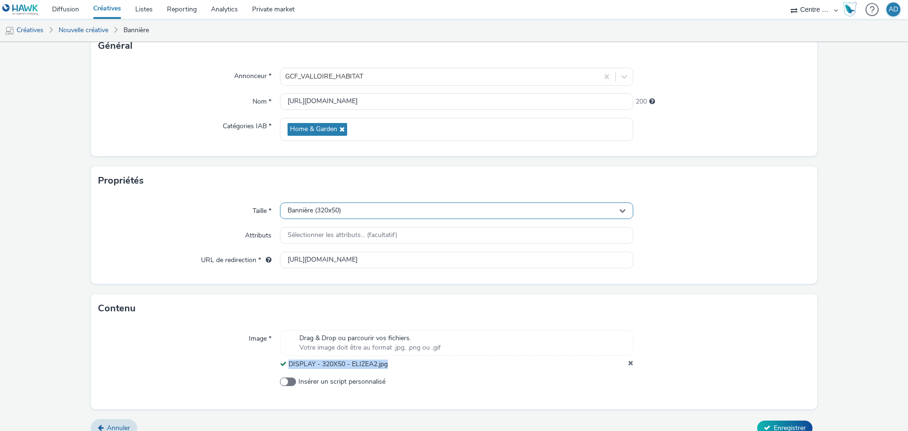
copy span "DISPLAY - 320X50 - ELIZEA2.jpg"
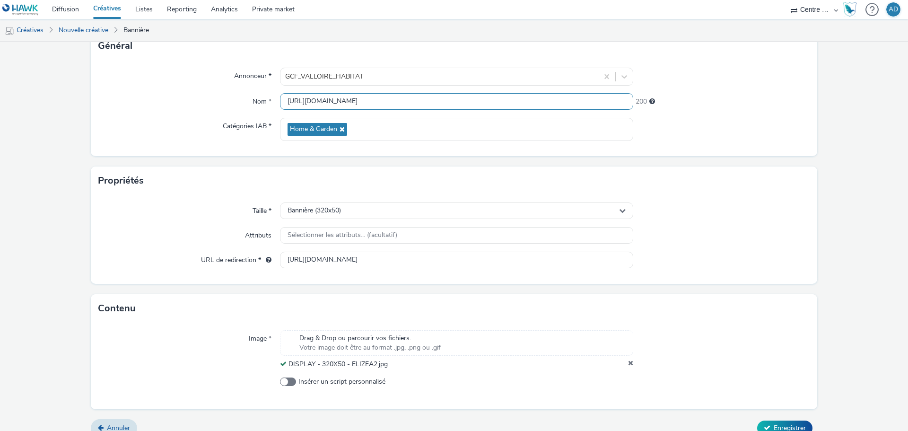
click at [368, 102] on input "[URL][DOMAIN_NAME]" at bounding box center [456, 101] width 353 height 17
paste input "DISPLAY - 320X50 - ELIZEA2.jpg"
type input "DISPLAY - 320X50 - ELIZEA2.jpg"
click at [759, 190] on div "Propriétés" at bounding box center [454, 180] width 726 height 28
click at [781, 425] on span "Enregistrer" at bounding box center [790, 427] width 32 height 9
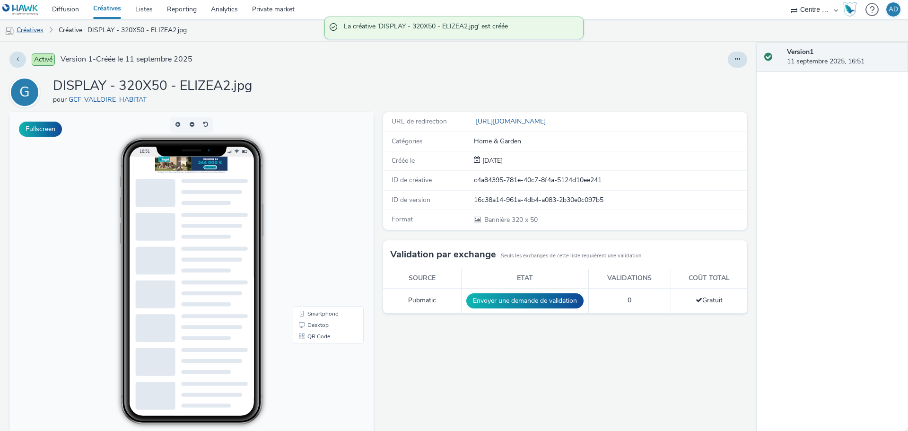
click at [20, 34] on link "Créatives" at bounding box center [24, 30] width 48 height 23
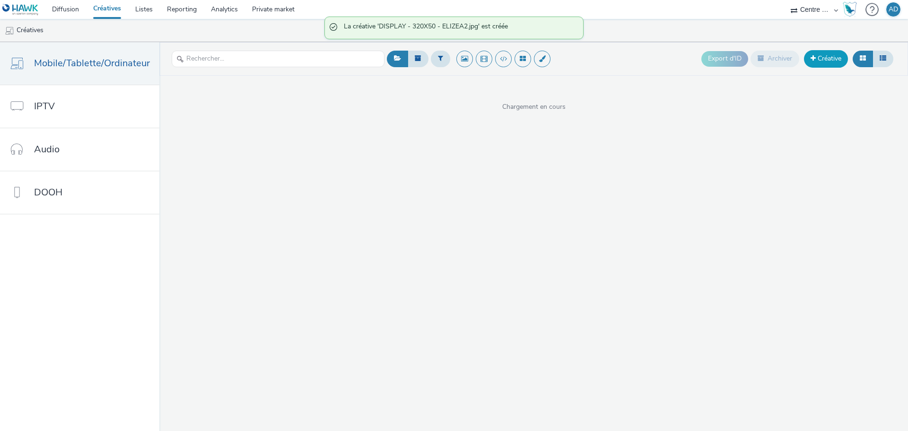
click at [820, 62] on link "Créative" at bounding box center [826, 58] width 44 height 17
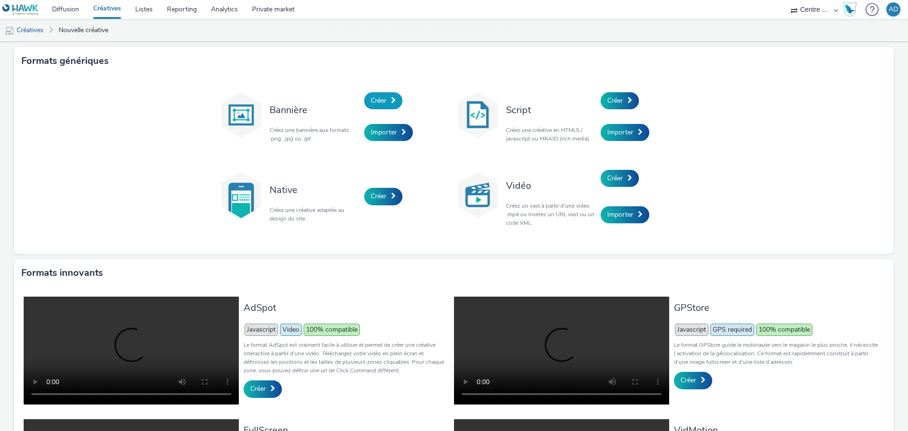
click at [380, 106] on link "Créer" at bounding box center [383, 100] width 38 height 17
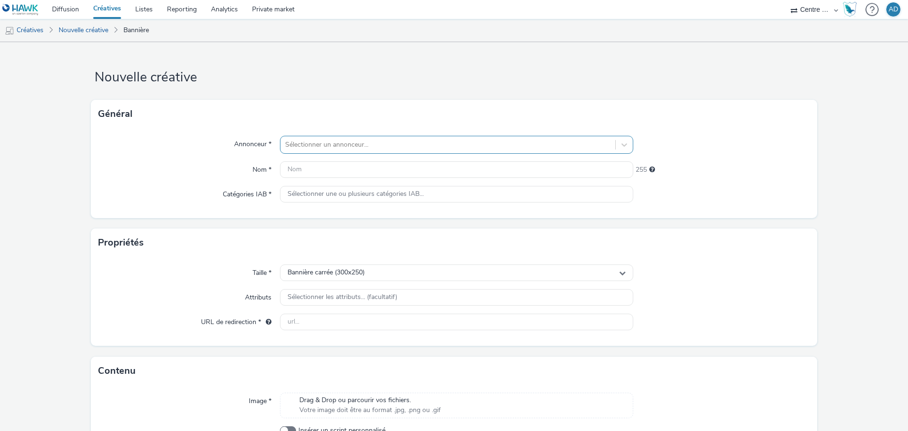
click at [345, 139] on div at bounding box center [447, 144] width 325 height 11
type input "vall"
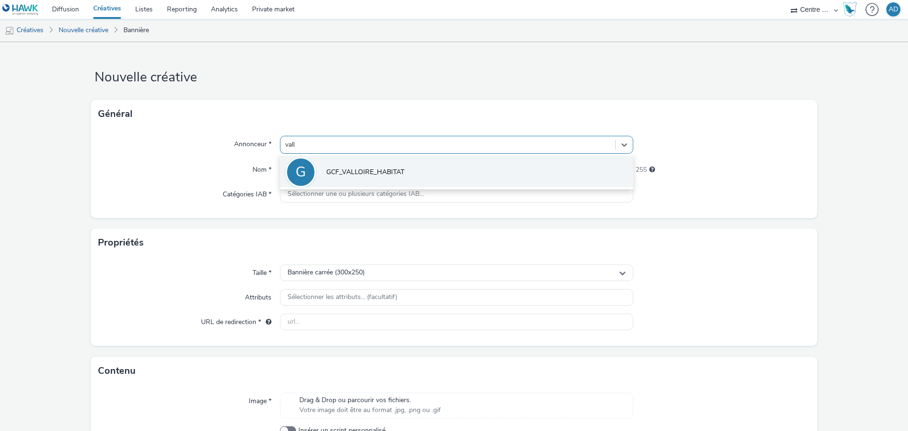
click at [366, 166] on li "G GCF_VALLOIRE_HABITAT" at bounding box center [456, 172] width 353 height 32
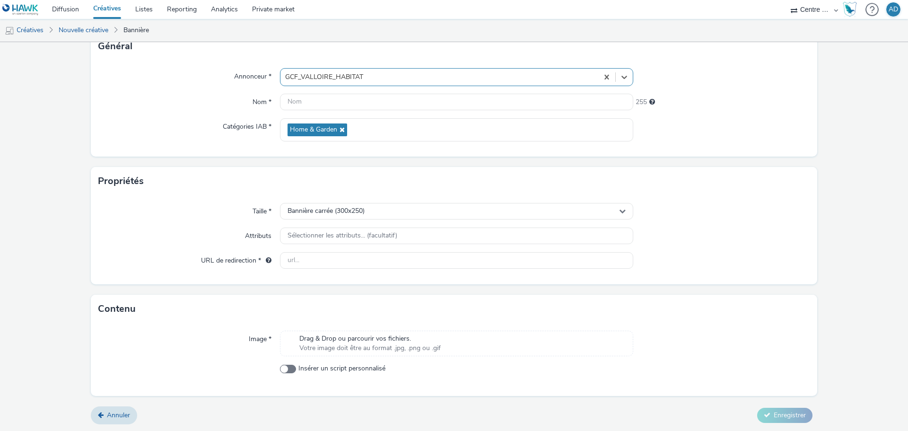
scroll to position [68, 0]
click at [400, 339] on span "Drag & Drop ou parcourir vos fichiers." at bounding box center [369, 337] width 141 height 9
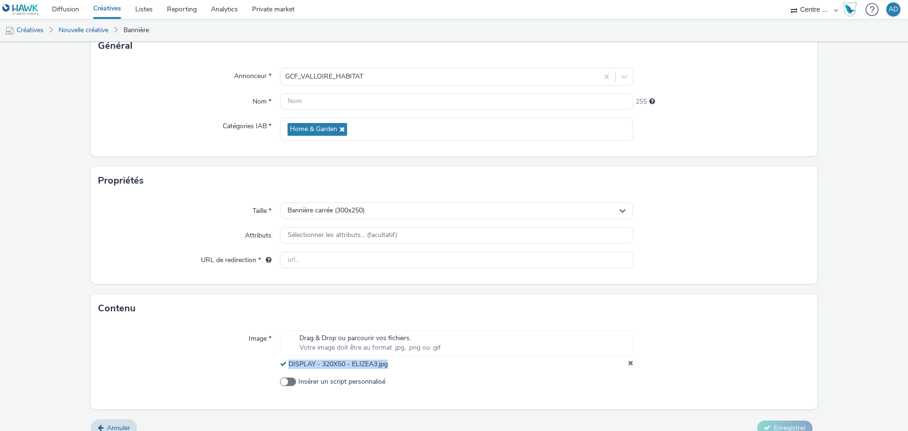
drag, startPoint x: 392, startPoint y: 368, endPoint x: 288, endPoint y: 368, distance: 104.0
click at [288, 368] on div "DISPLAY - 320X50 - ELIZEA3.jpg" at bounding box center [456, 363] width 353 height 9
copy span "DISPLAY - 320X50 - ELIZEA3.jpg"
click at [311, 109] on input "text" at bounding box center [456, 101] width 353 height 17
paste input "DISPLAY - 320X50 - ELIZEA3.jpg"
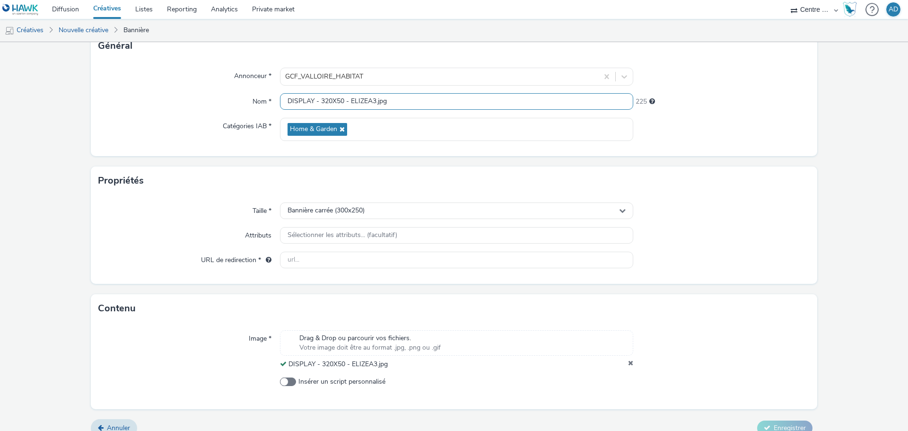
type input "DISPLAY - 320X50 - ELIZEA3.jpg"
click at [700, 206] on div at bounding box center [721, 210] width 177 height 17
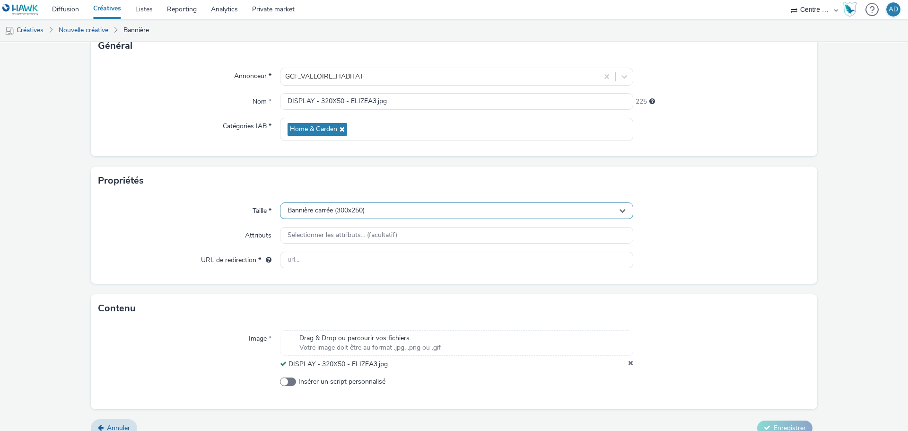
click at [470, 211] on div "Bannière carrée (300x250)" at bounding box center [456, 210] width 353 height 17
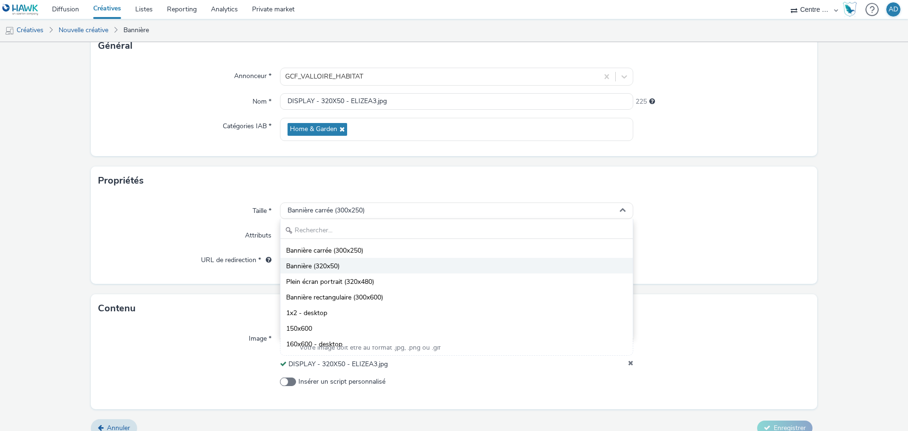
click at [369, 263] on li "Bannière (320x50)" at bounding box center [456, 266] width 352 height 16
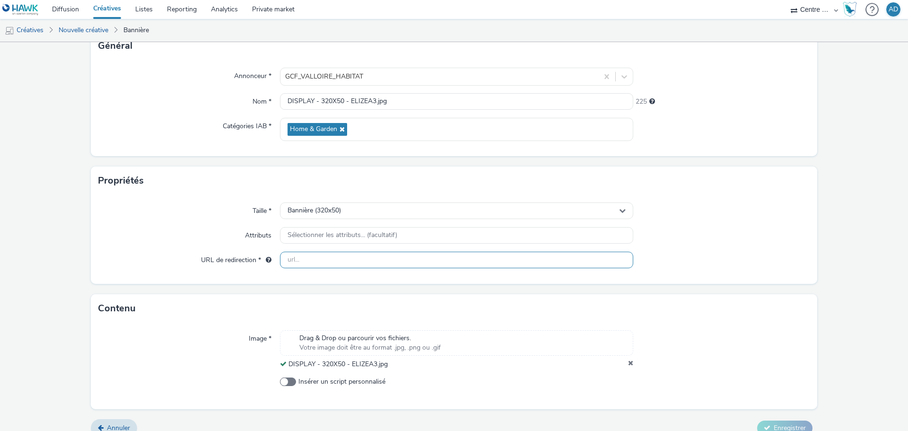
click at [330, 261] on input "text" at bounding box center [456, 260] width 353 height 17
paste input "[URL][DOMAIN_NAME]"
type input "[URL][DOMAIN_NAME]"
click at [736, 224] on div "Taille * Bannière (320x50) Attributs Sélectionner les attributs... (facultatif)…" at bounding box center [454, 239] width 726 height 89
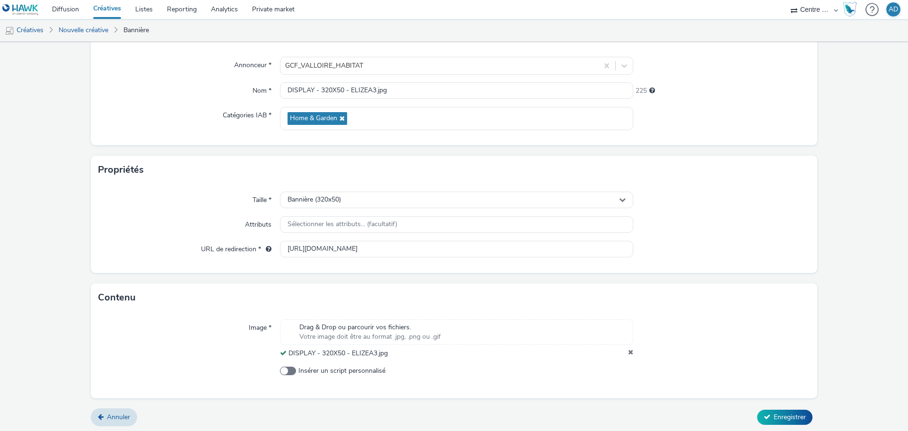
scroll to position [81, 0]
click at [772, 406] on div "Annuler Enregistrer" at bounding box center [454, 414] width 726 height 17
click at [778, 421] on button "Enregistrer" at bounding box center [784, 414] width 55 height 15
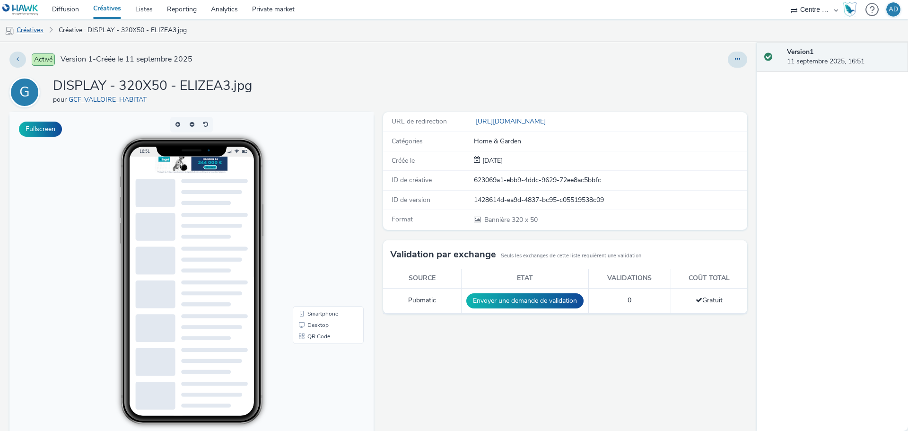
click at [19, 31] on link "Créatives" at bounding box center [24, 30] width 48 height 23
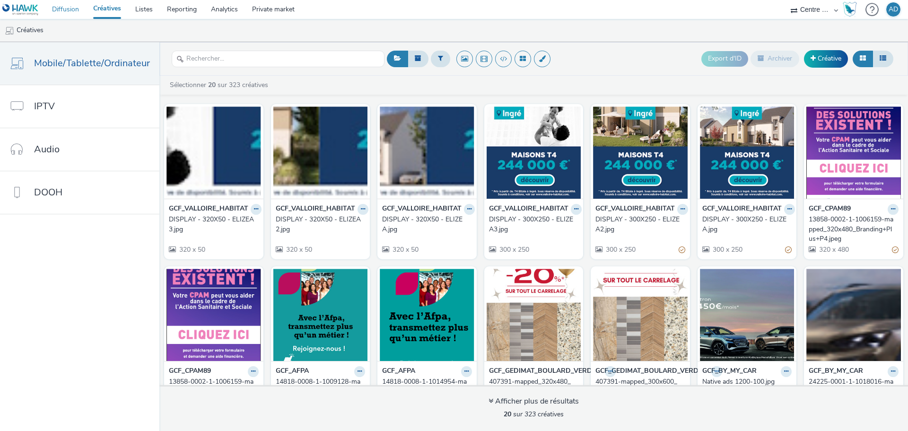
click at [61, 10] on link "Diffusion" at bounding box center [65, 9] width 41 height 19
